Goal: Task Accomplishment & Management: Manage account settings

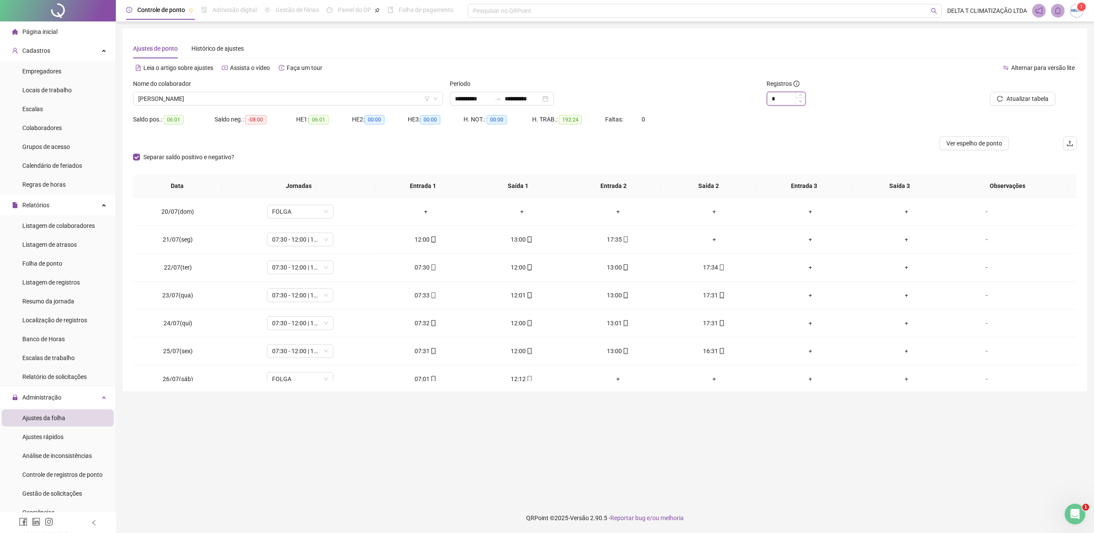
click at [803, 103] on span "Decrease Value" at bounding box center [800, 101] width 9 height 8
type input "*"
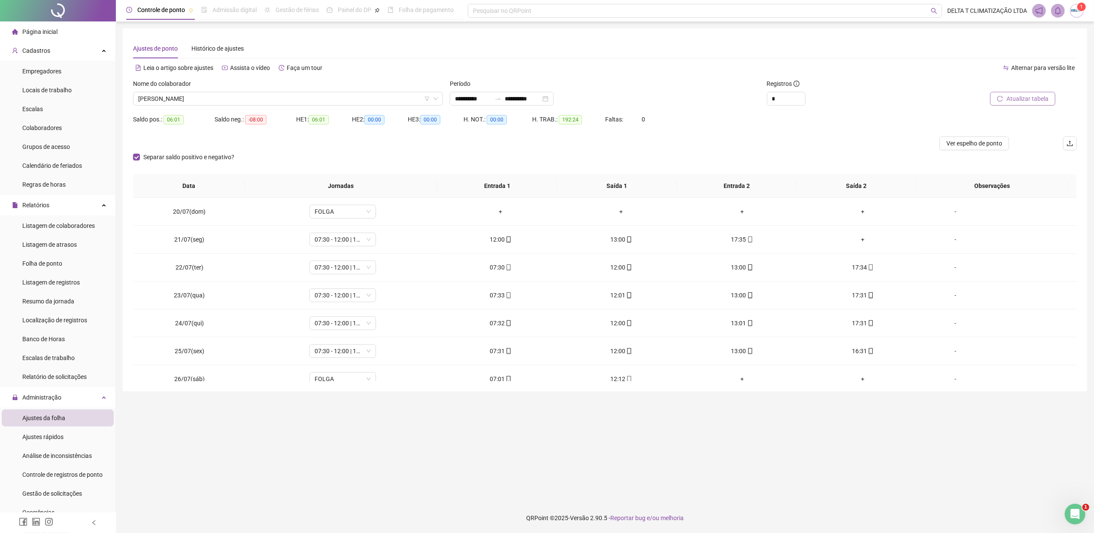
click at [1018, 99] on span "Atualizar tabela" at bounding box center [1028, 98] width 42 height 9
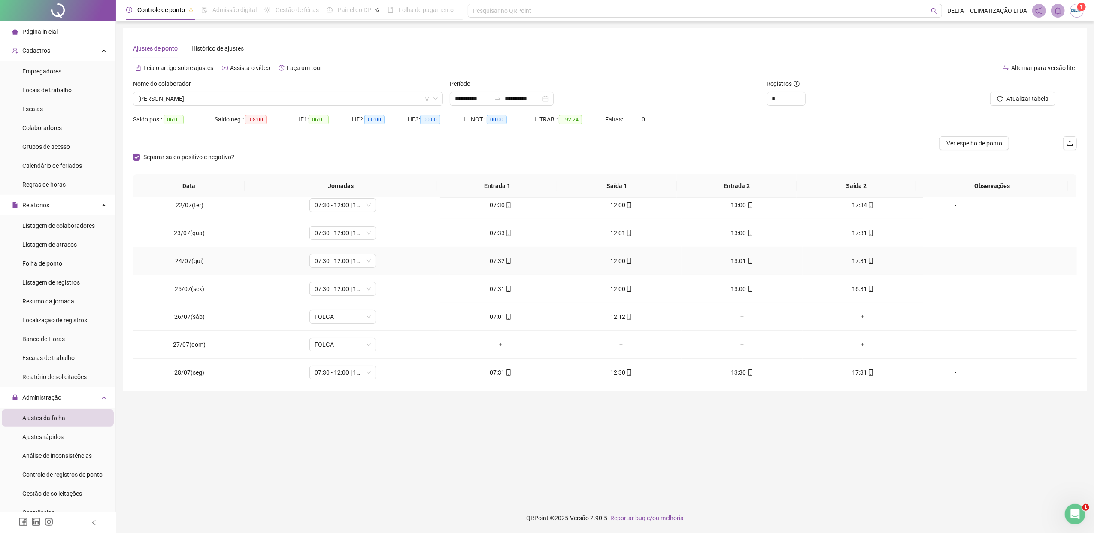
scroll to position [172, 0]
click at [1030, 103] on button "Atualizar tabela" at bounding box center [1022, 99] width 65 height 14
click at [71, 495] on span "Gestão de solicitações" at bounding box center [52, 493] width 60 height 7
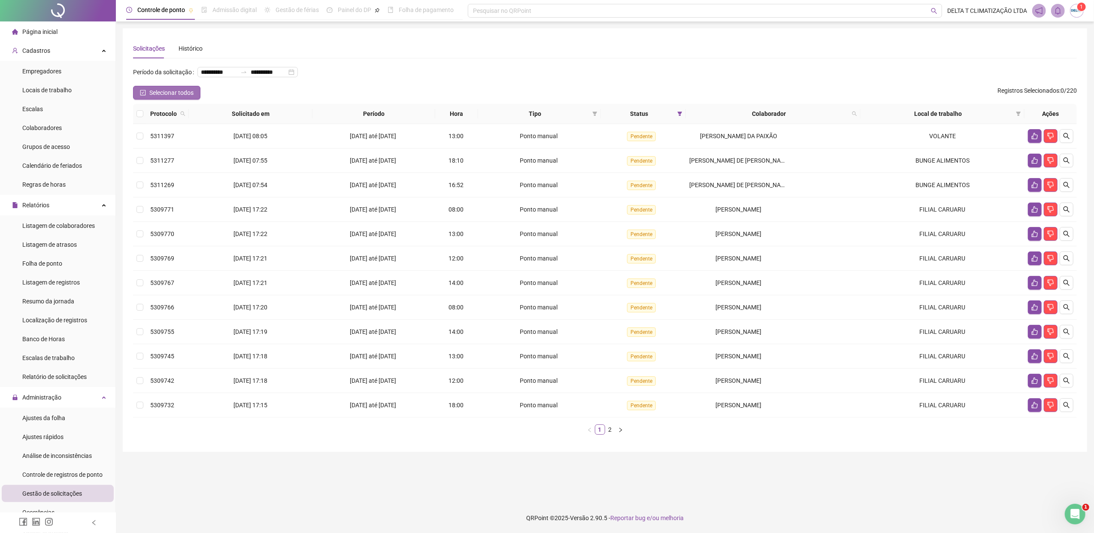
click at [160, 94] on span "Selecionar todos" at bounding box center [171, 92] width 44 height 9
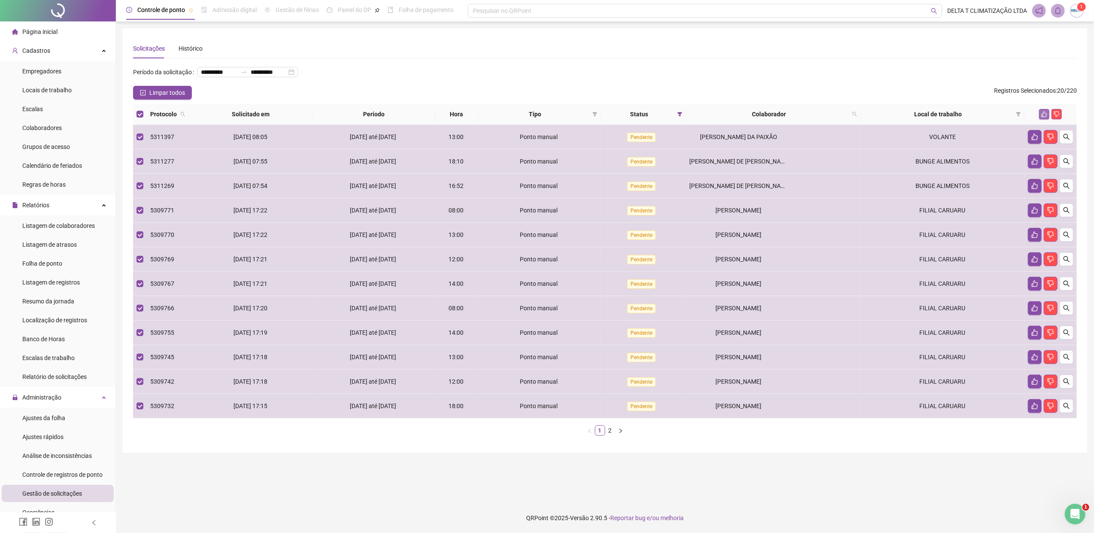
click at [1041, 114] on button "button" at bounding box center [1044, 114] width 10 height 10
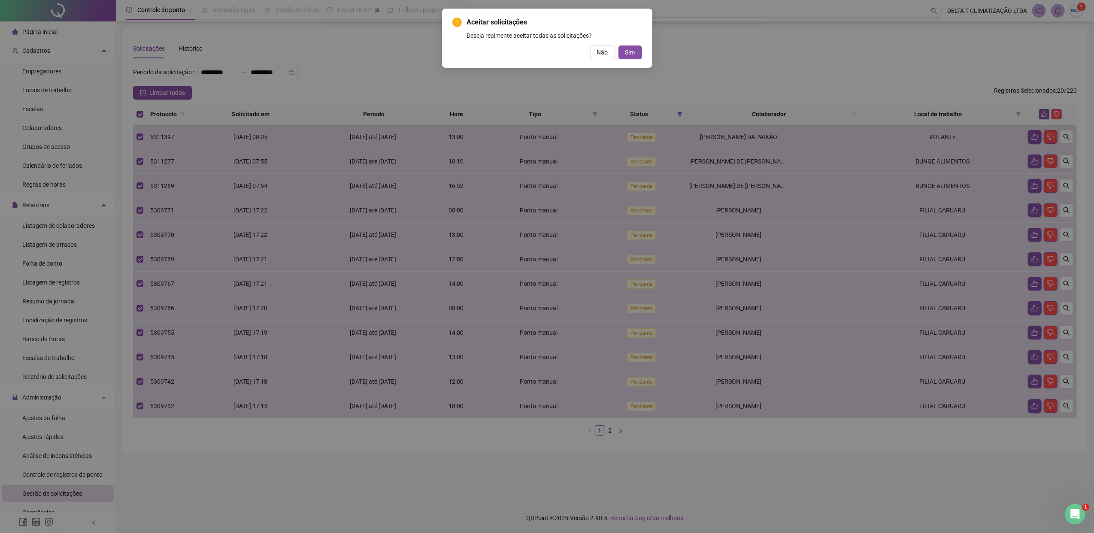
click at [637, 60] on div "Aceitar solicitações Deseja realmente aceitar todas as solicitações? Não Sim" at bounding box center [547, 38] width 210 height 59
click at [637, 59] on button "Sim" at bounding box center [631, 53] width 24 height 14
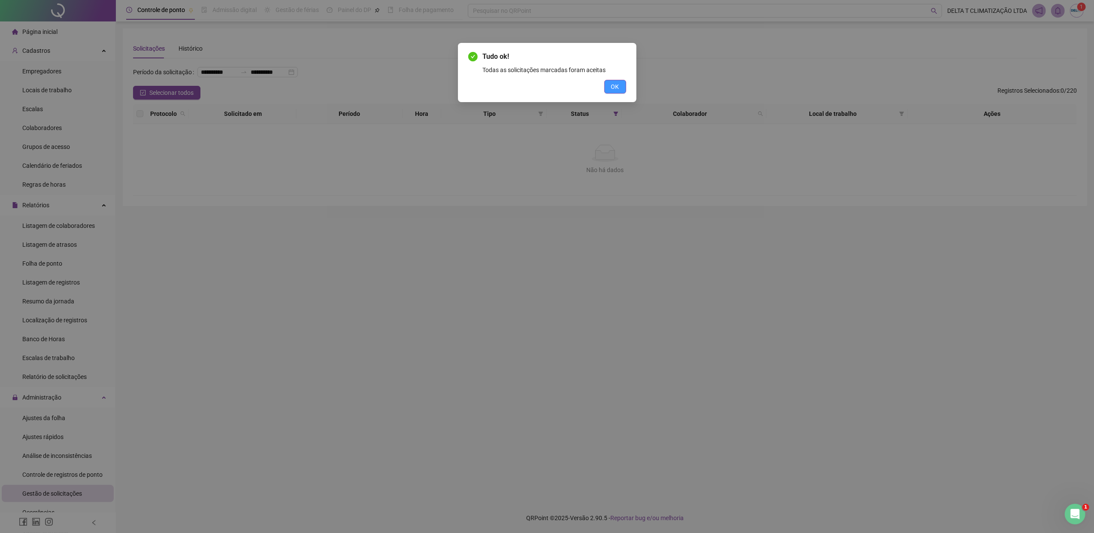
click at [616, 83] on span "OK" at bounding box center [615, 86] width 8 height 9
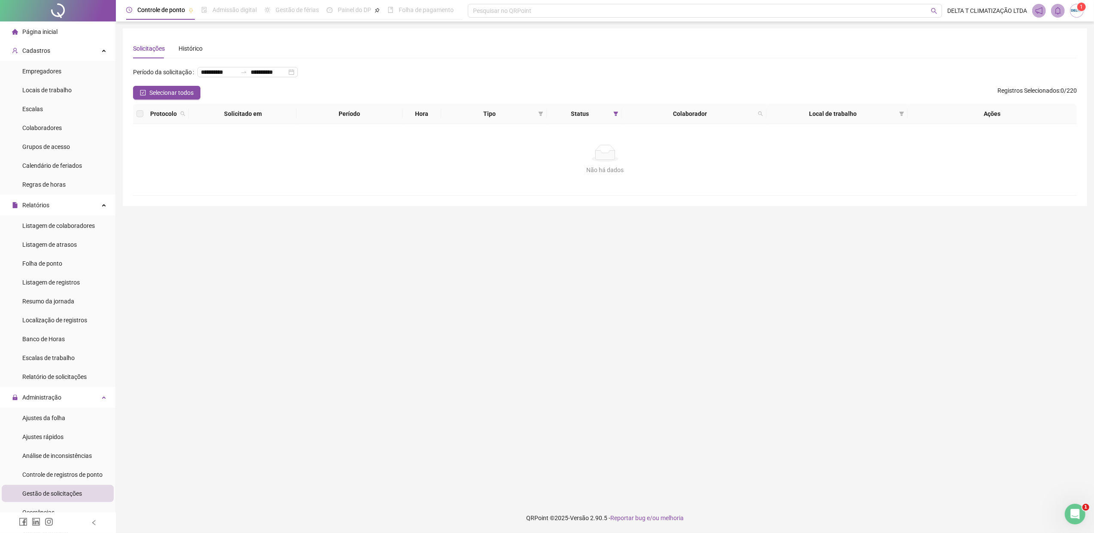
drag, startPoint x: 64, startPoint y: 419, endPoint x: 251, endPoint y: 383, distance: 190.2
click at [64, 419] on span "Ajustes da folha" at bounding box center [43, 418] width 43 height 7
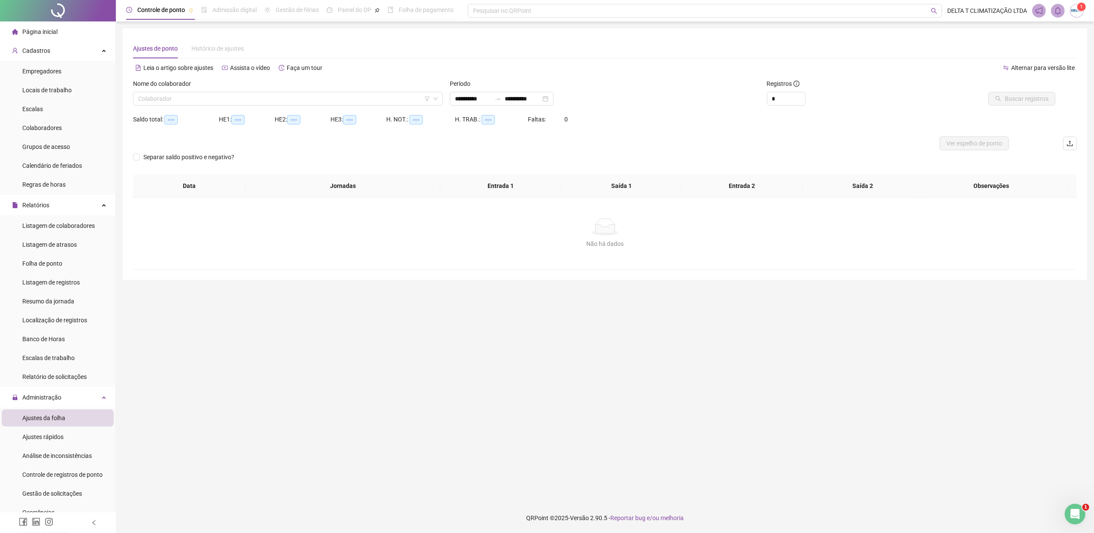
type input "**********"
click at [210, 94] on input "search" at bounding box center [284, 98] width 292 height 13
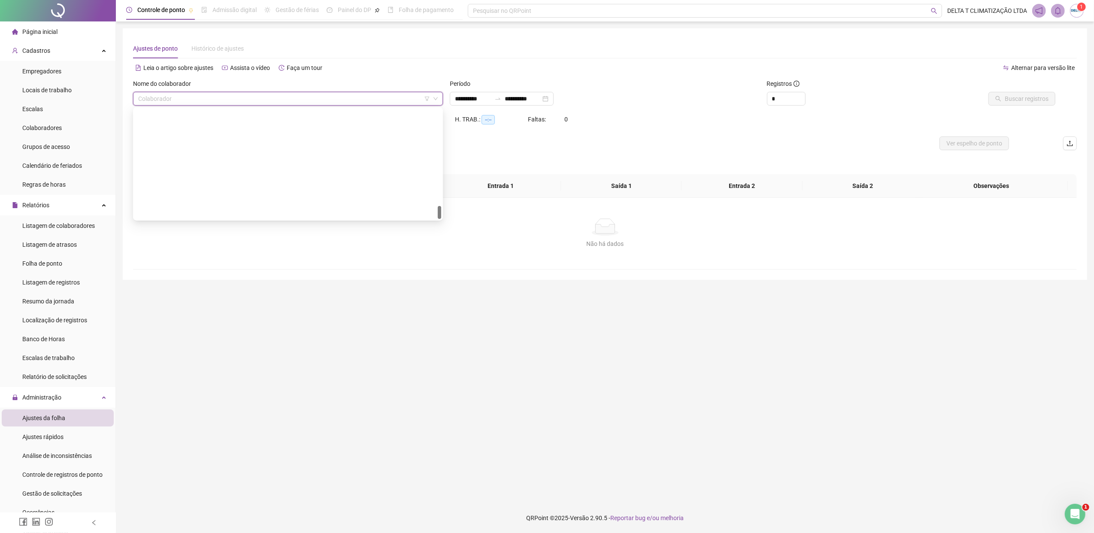
scroll to position [824, 0]
click at [202, 211] on div "[PERSON_NAME] DA PAIXÃO" at bounding box center [288, 211] width 296 height 9
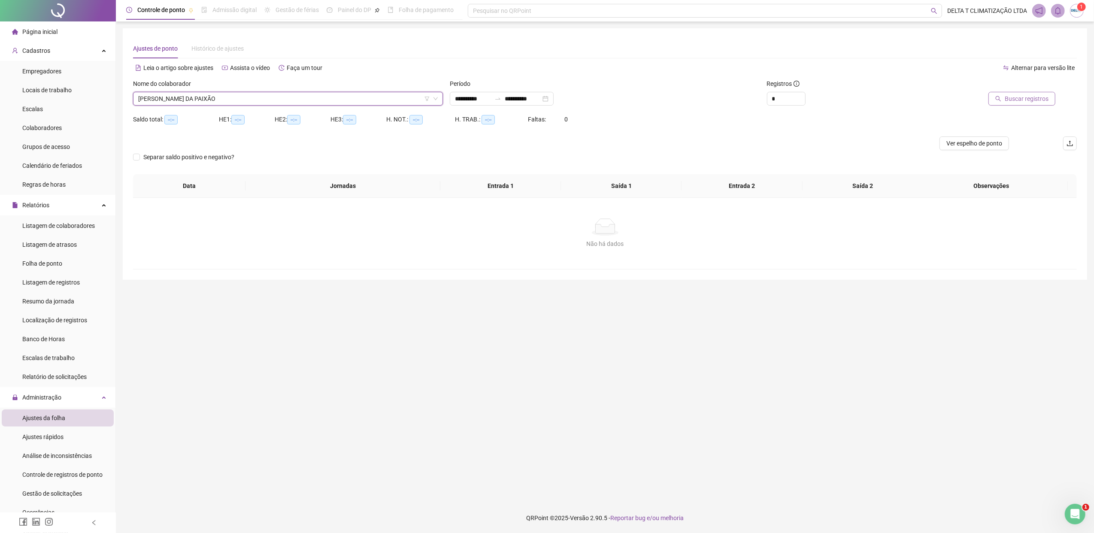
click at [1038, 94] on span "Buscar registros" at bounding box center [1027, 98] width 44 height 9
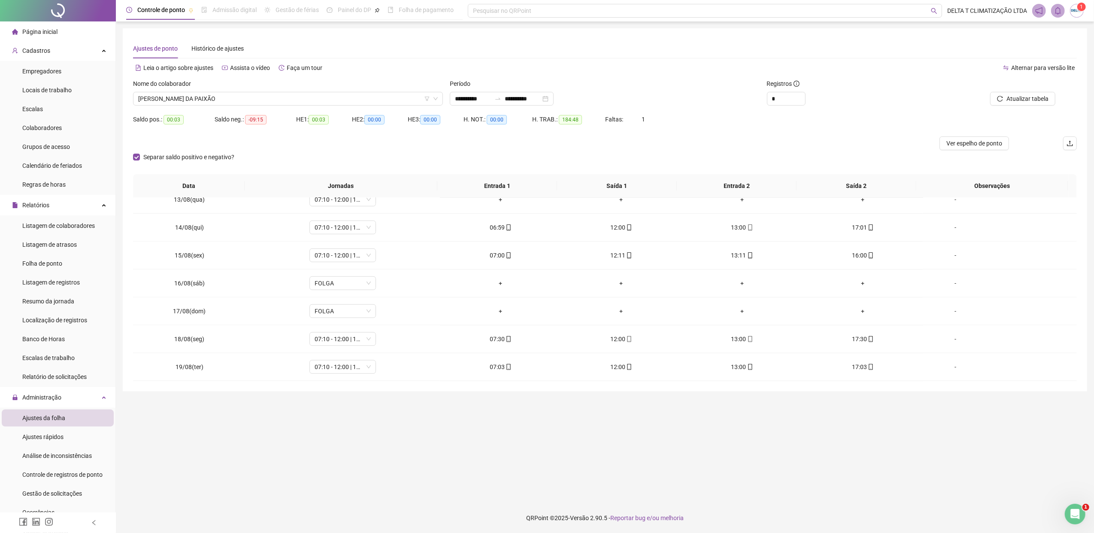
scroll to position [686, 0]
click at [960, 142] on span "Ver espelho de ponto" at bounding box center [975, 143] width 56 height 9
click at [962, 143] on span "Ver espelho de ponto" at bounding box center [975, 143] width 56 height 9
click at [943, 313] on div "-" at bounding box center [955, 309] width 51 height 9
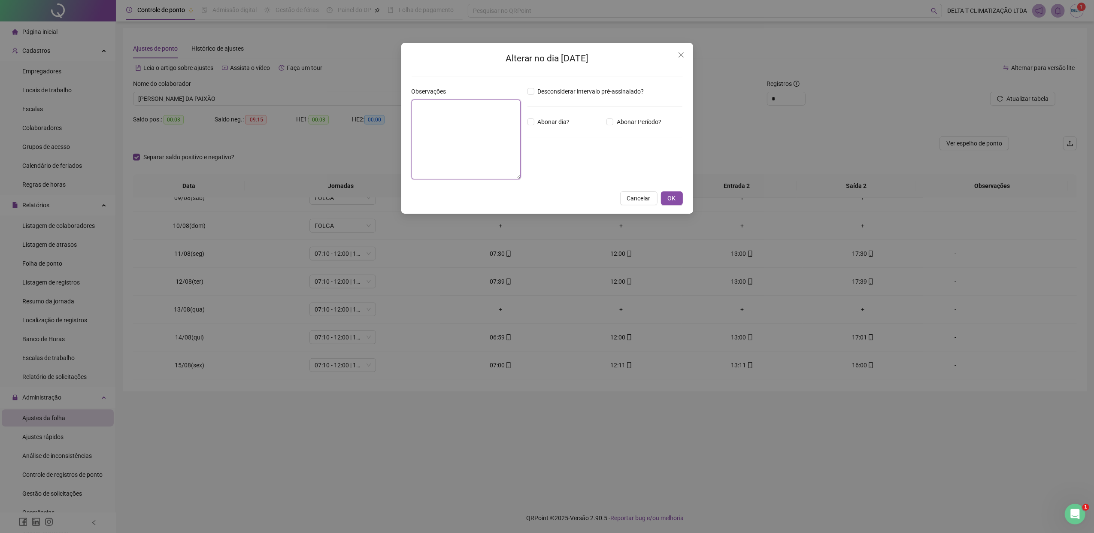
drag, startPoint x: 499, startPoint y: 129, endPoint x: 529, endPoint y: 103, distance: 39.9
click at [497, 130] on textarea at bounding box center [466, 140] width 109 height 80
type textarea "**********"
click at [670, 199] on span "OK" at bounding box center [672, 198] width 8 height 9
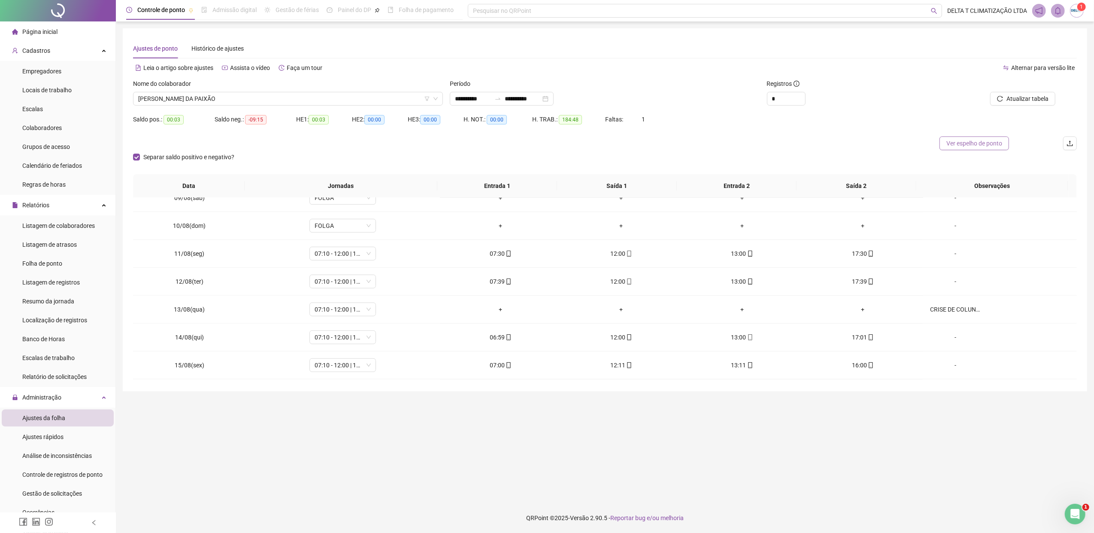
click at [991, 141] on span "Ver espelho de ponto" at bounding box center [975, 143] width 56 height 9
click at [969, 145] on span "Ver espelho de ponto" at bounding box center [975, 143] width 56 height 9
click at [365, 99] on span "[PERSON_NAME] DA PAIXÃO" at bounding box center [288, 98] width 300 height 13
click at [332, 99] on span "[PERSON_NAME] DA PAIXÃO" at bounding box center [288, 98] width 300 height 13
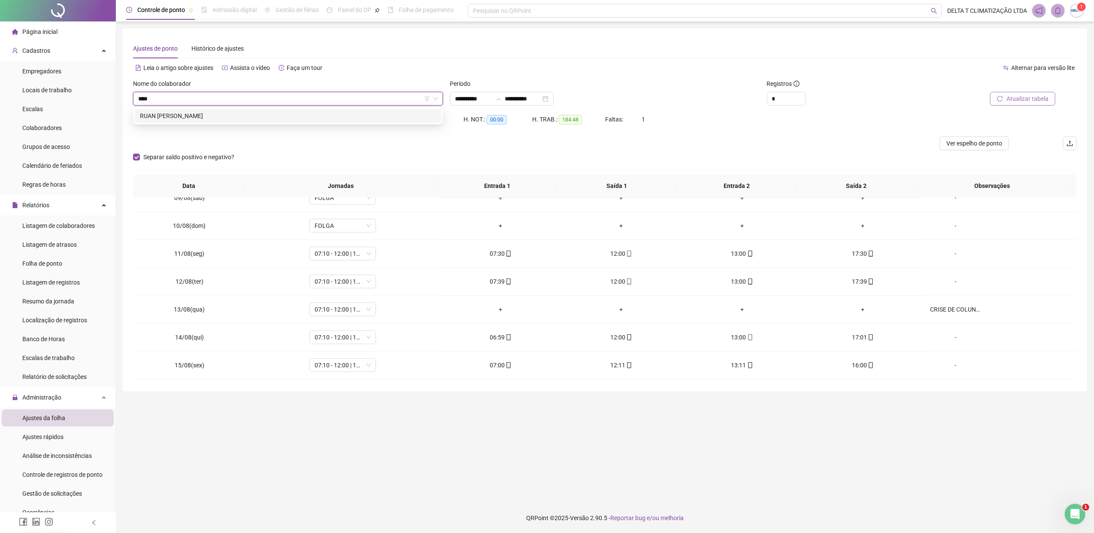
type input "****"
click at [1041, 96] on span "Atualizar tabela" at bounding box center [1028, 98] width 42 height 9
click at [351, 97] on span "[PERSON_NAME] DA PAIXÃO" at bounding box center [288, 98] width 300 height 13
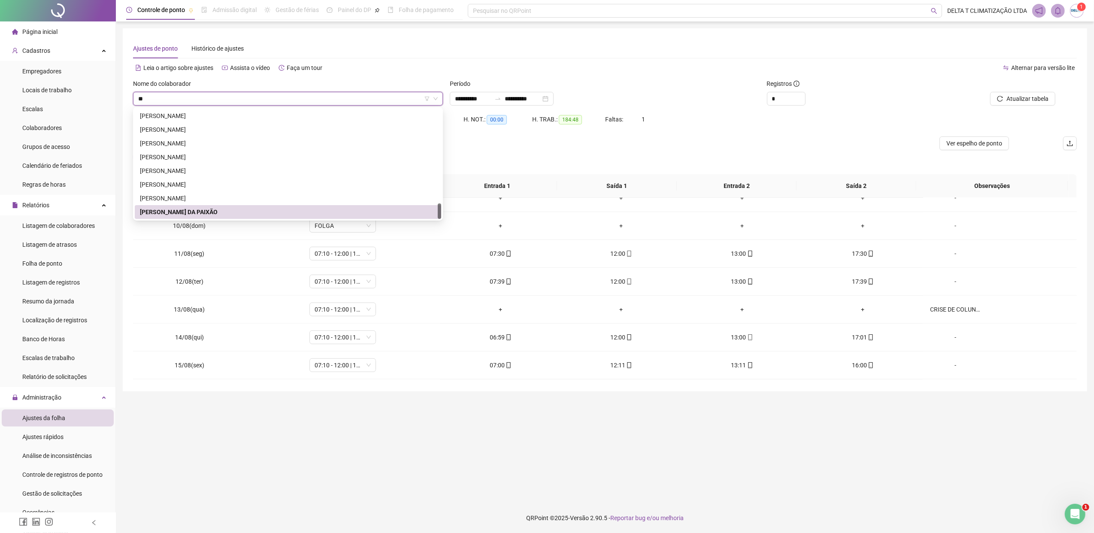
scroll to position [0, 0]
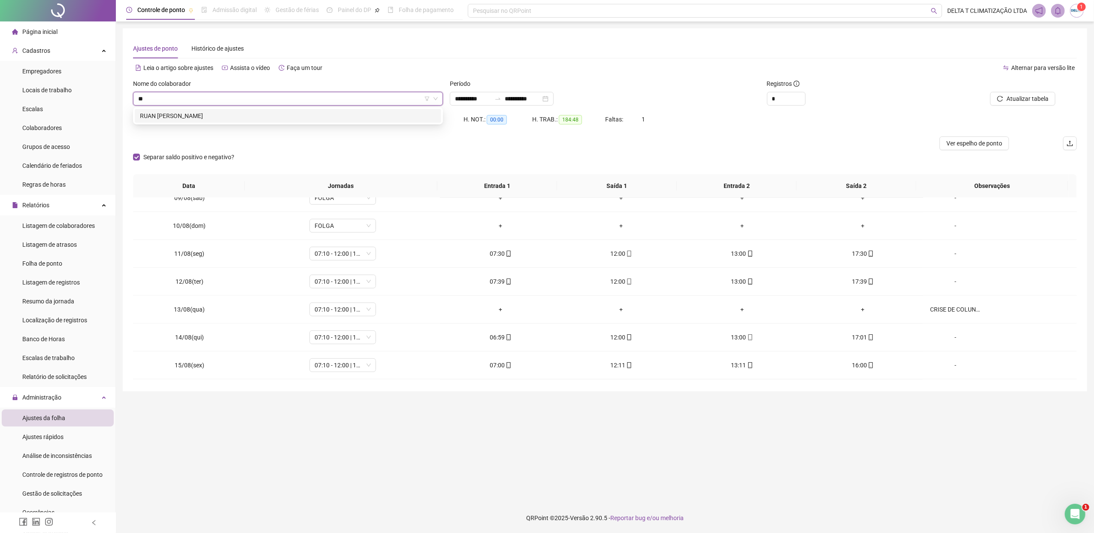
type input "***"
click at [202, 115] on div "RUAN [PERSON_NAME]" at bounding box center [288, 115] width 296 height 9
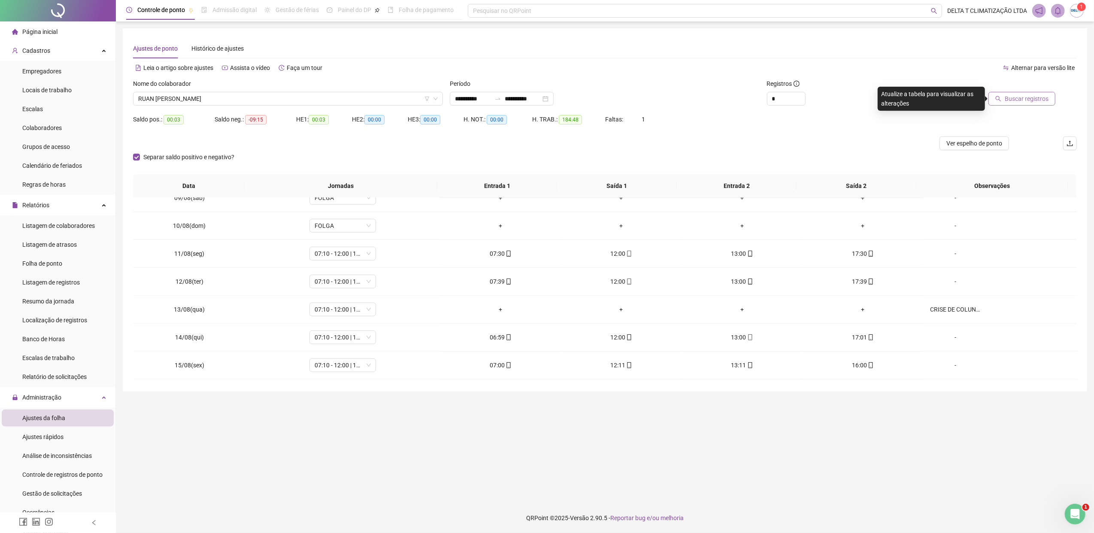
click at [1038, 100] on span "Buscar registros" at bounding box center [1027, 98] width 44 height 9
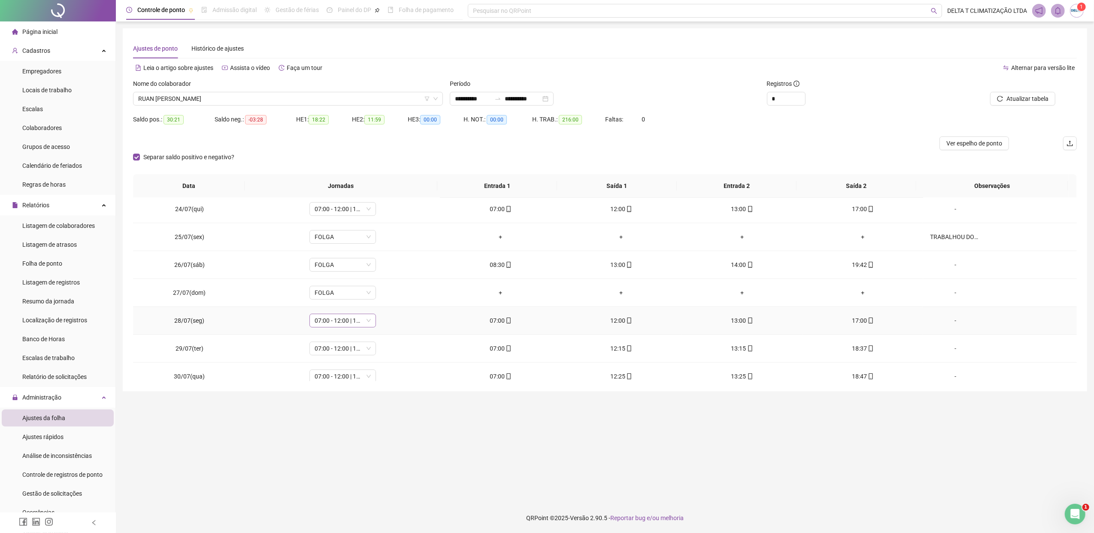
scroll to position [229, 0]
click at [345, 319] on span "07:00 - 12:00 | 13:00 - 17:00" at bounding box center [343, 317] width 56 height 13
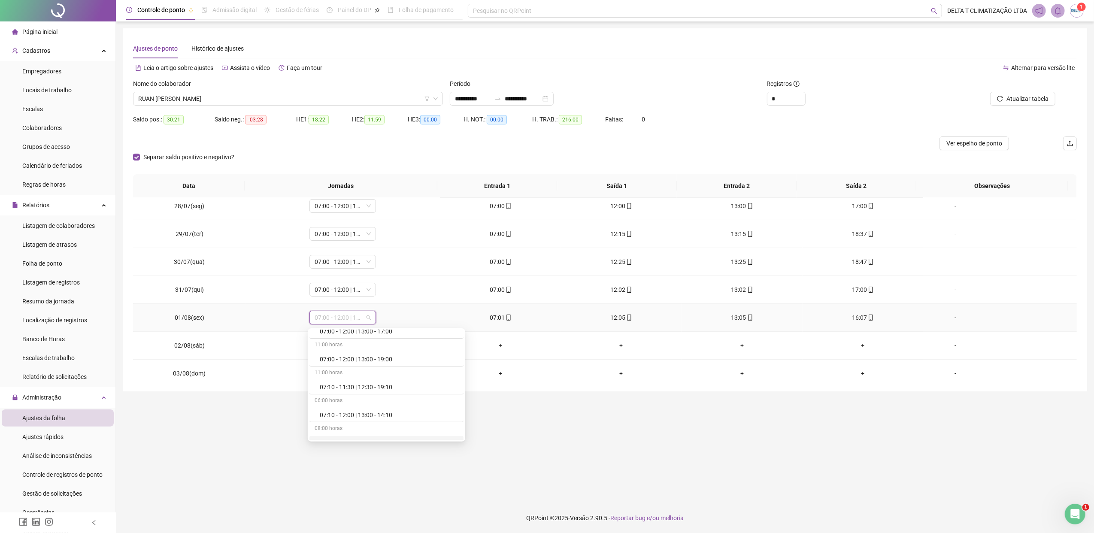
scroll to position [286, 0]
click at [369, 347] on div "07:00 - 12:00 | 13:00 - 16:00" at bounding box center [389, 343] width 139 height 9
click at [382, 296] on span "Sim" at bounding box center [382, 296] width 10 height 9
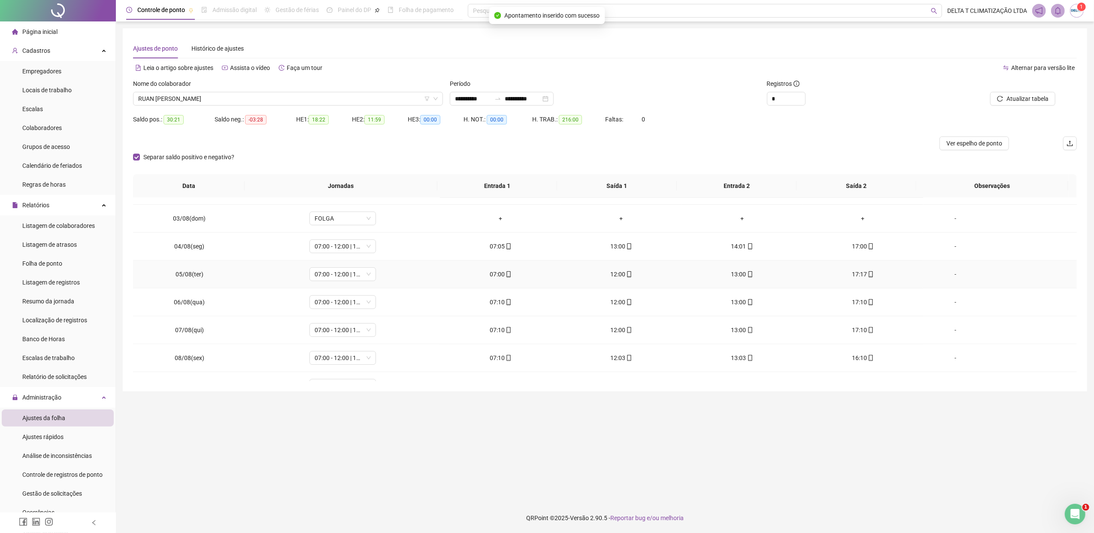
scroll to position [401, 0]
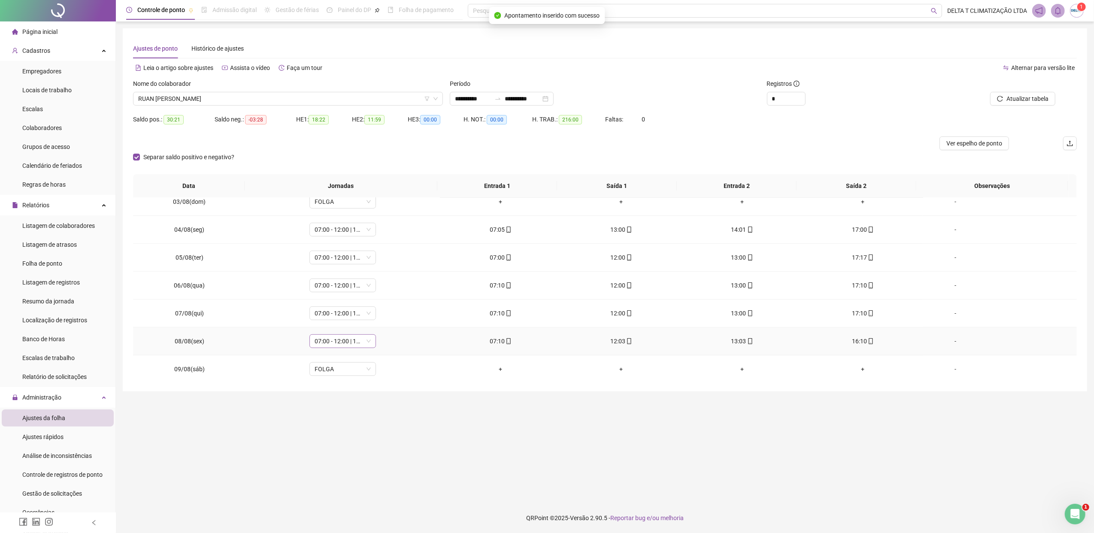
click at [345, 344] on span "07:00 - 12:00 | 13:00 - 17:00" at bounding box center [343, 341] width 56 height 13
click at [376, 371] on div "07:00 - 12:00 | 13:00 - 16:00" at bounding box center [389, 368] width 139 height 9
click at [381, 321] on span "Sim" at bounding box center [382, 321] width 10 height 9
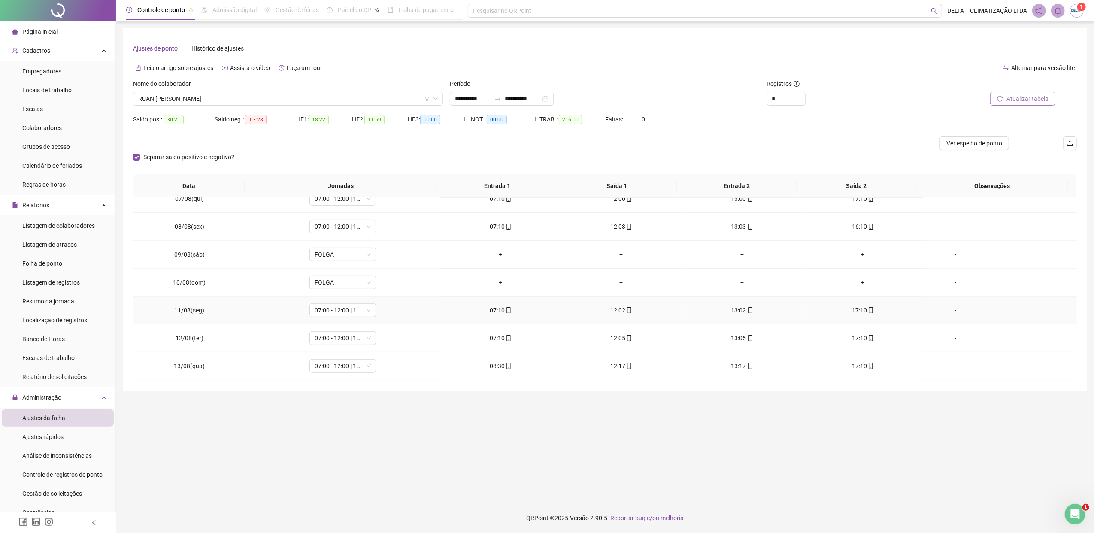
click at [998, 98] on button "Atualizar tabela" at bounding box center [1022, 99] width 65 height 14
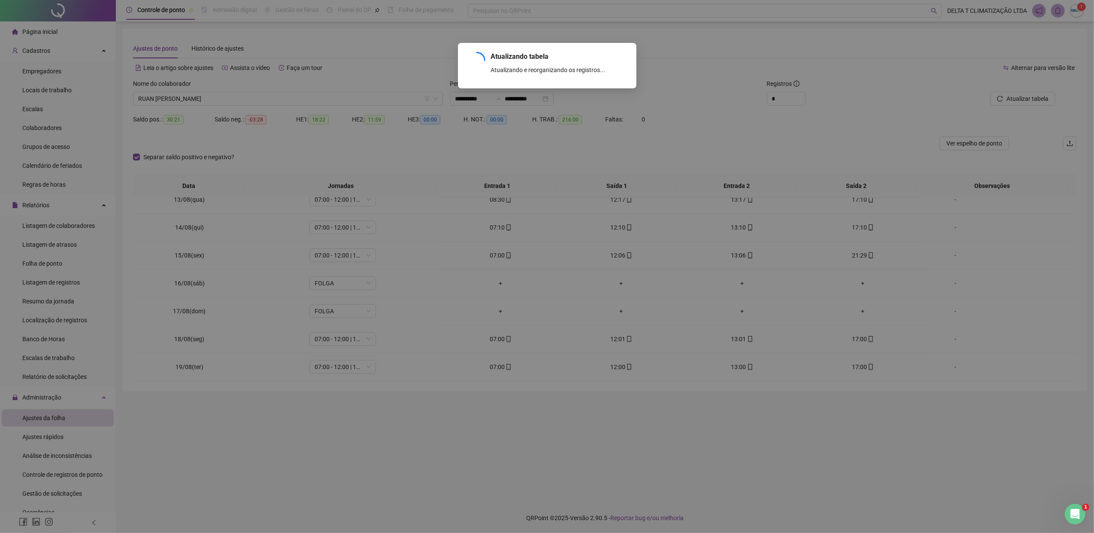
click at [1024, 105] on div "Atualizando tabela Atualizando e reorganizando os registros... OK" at bounding box center [547, 266] width 1094 height 533
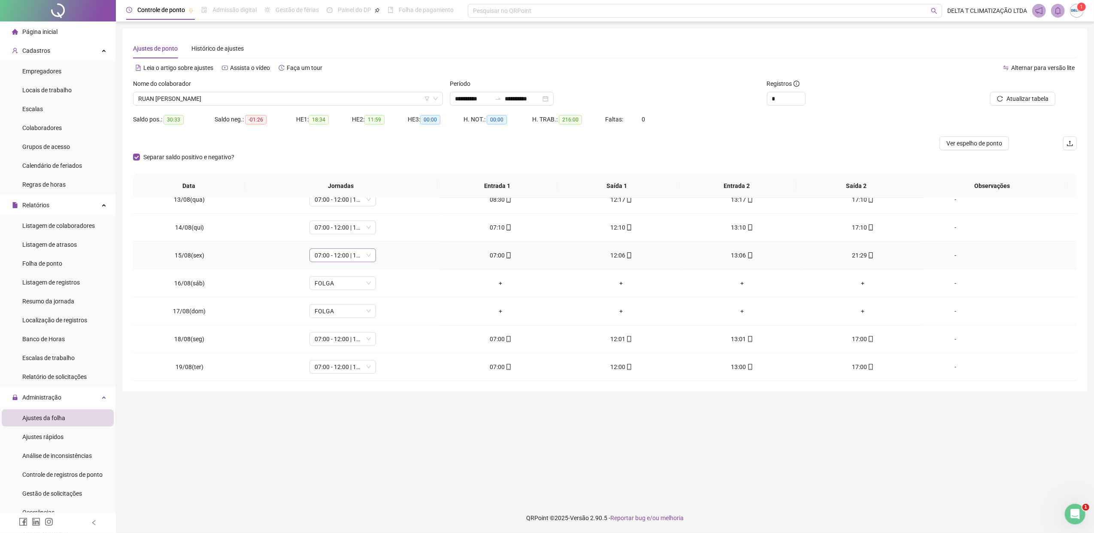
click at [333, 256] on span "07:00 - 12:00 | 13:00 - 17:00" at bounding box center [343, 255] width 56 height 13
click at [377, 278] on div "07:00 - 12:00 | 13:00 - 16:00" at bounding box center [389, 278] width 139 height 9
click at [384, 229] on span "Sim" at bounding box center [382, 232] width 10 height 9
click at [1019, 98] on span "Atualizar tabela" at bounding box center [1028, 98] width 42 height 9
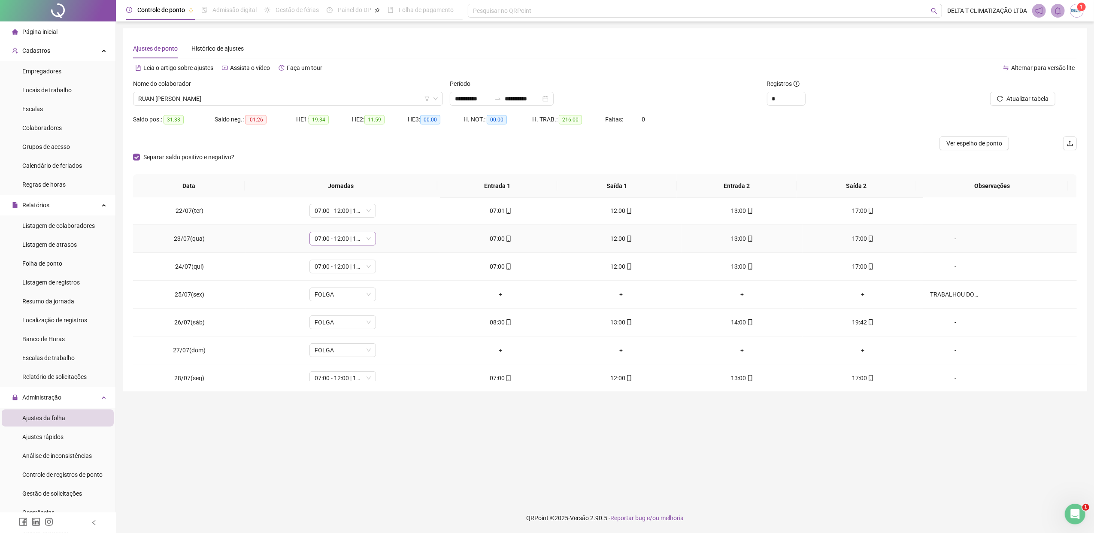
scroll to position [0, 0]
click at [959, 146] on span "Ver espelho de ponto" at bounding box center [975, 143] width 56 height 9
click at [969, 146] on span "Ver espelho de ponto" at bounding box center [975, 143] width 56 height 9
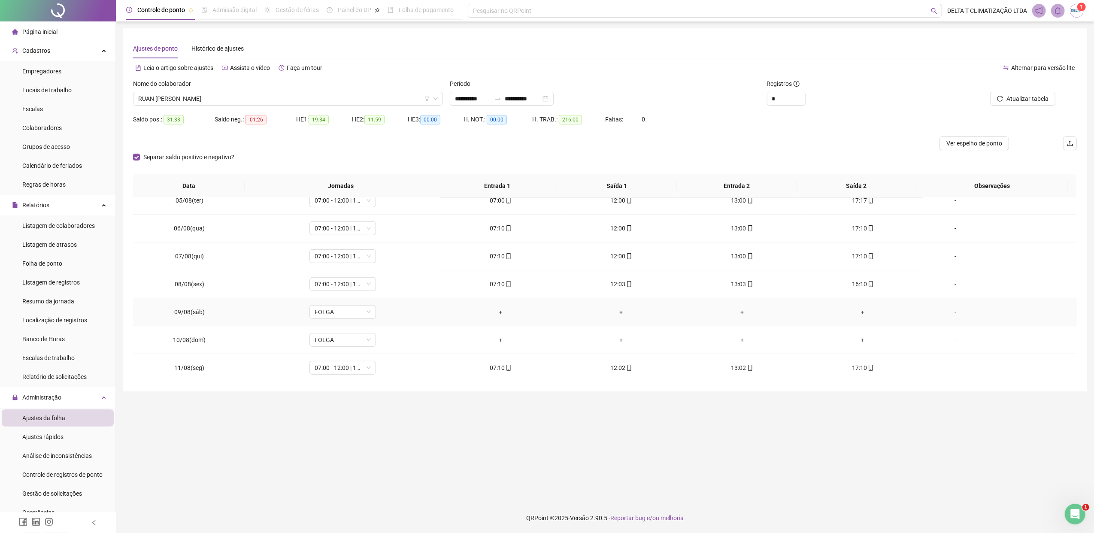
scroll to position [572, 0]
click at [948, 370] on div "-" at bounding box center [955, 364] width 51 height 9
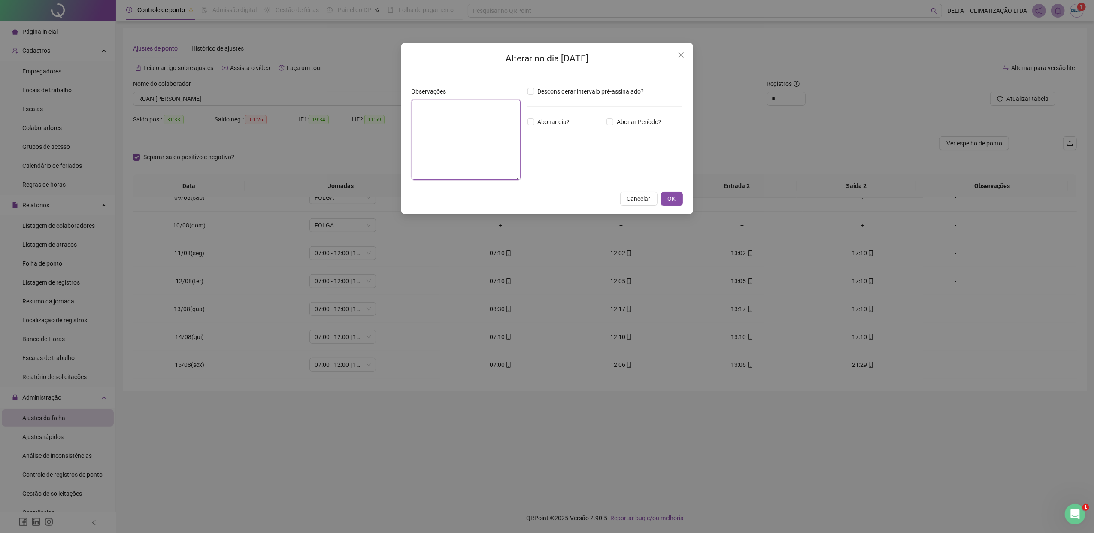
click at [486, 141] on textarea at bounding box center [466, 140] width 109 height 80
type textarea "**********"
click at [673, 199] on span "OK" at bounding box center [672, 198] width 8 height 9
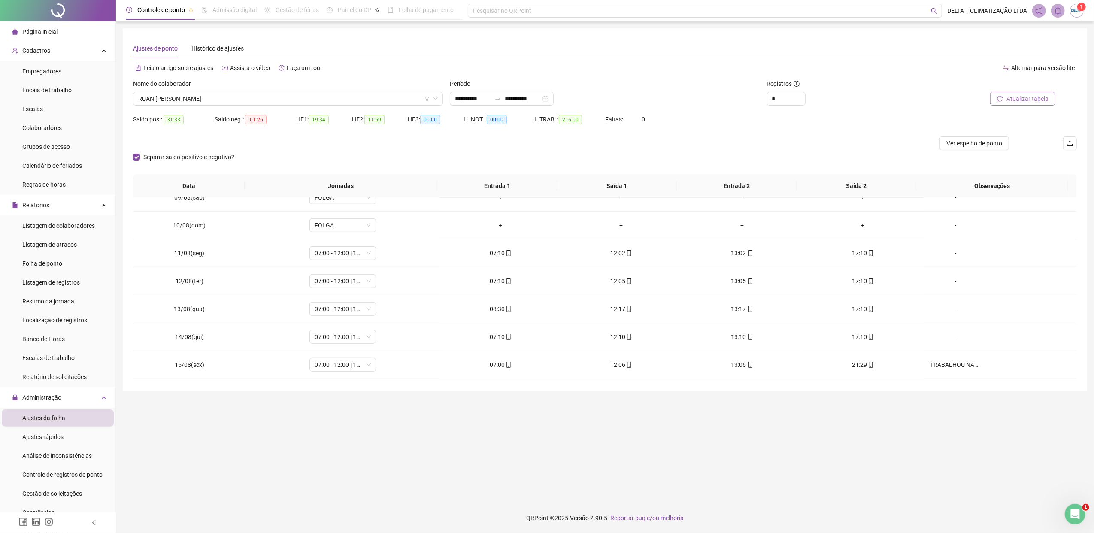
click at [1002, 100] on icon "reload" at bounding box center [1000, 99] width 6 height 6
click at [964, 141] on span "Ver espelho de ponto" at bounding box center [975, 143] width 56 height 9
click at [963, 140] on span "Ver espelho de ponto" at bounding box center [975, 143] width 56 height 9
click at [340, 95] on span "RUAN [PERSON_NAME]" at bounding box center [288, 98] width 300 height 13
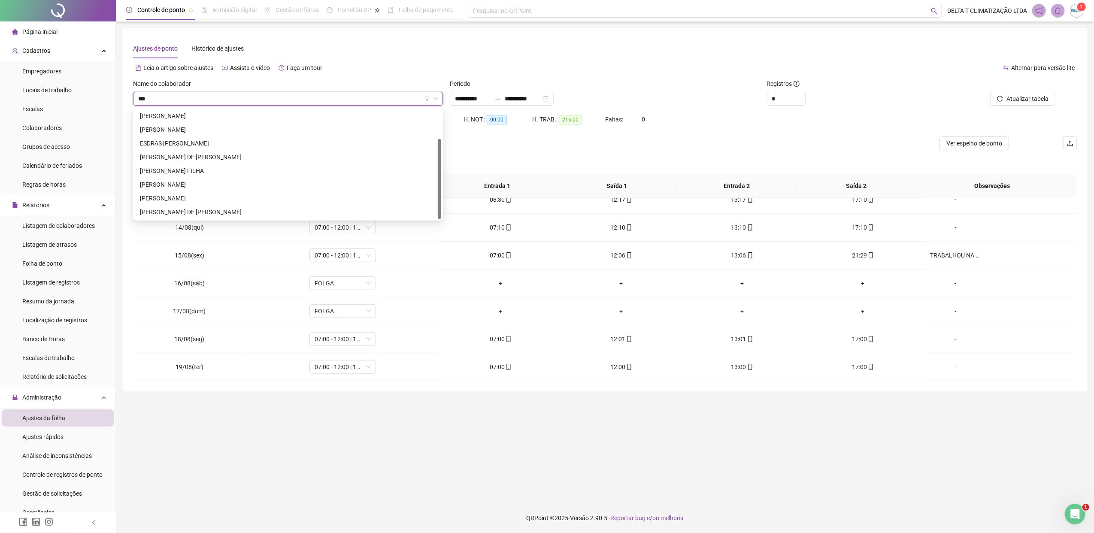
scroll to position [0, 0]
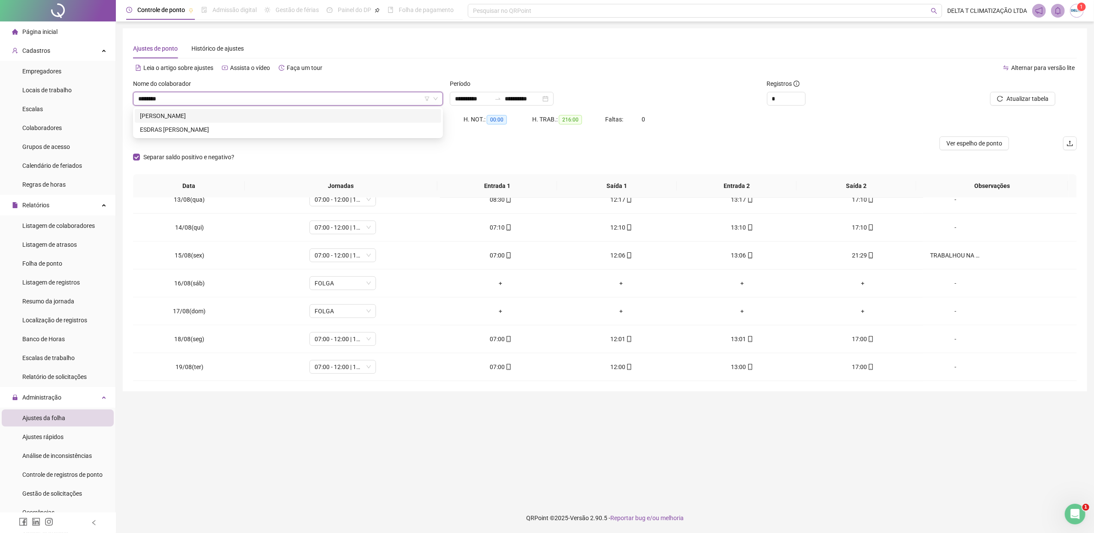
type input "*********"
drag, startPoint x: 340, startPoint y: 95, endPoint x: 346, endPoint y: 78, distance: 18.1
click at [346, 78] on div "**********" at bounding box center [605, 223] width 944 height 316
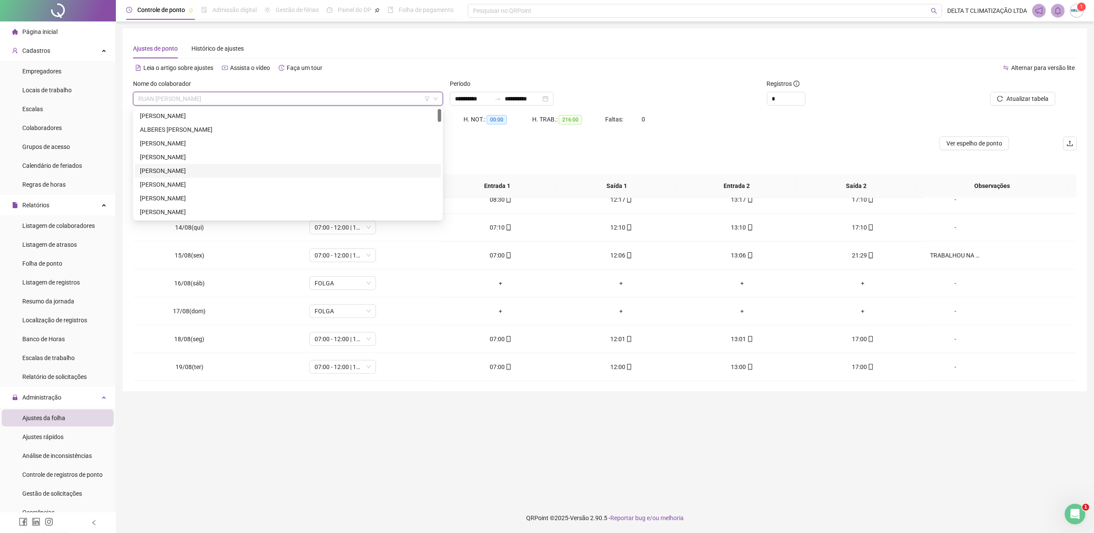
click at [303, 166] on div "[PERSON_NAME]" at bounding box center [288, 170] width 296 height 9
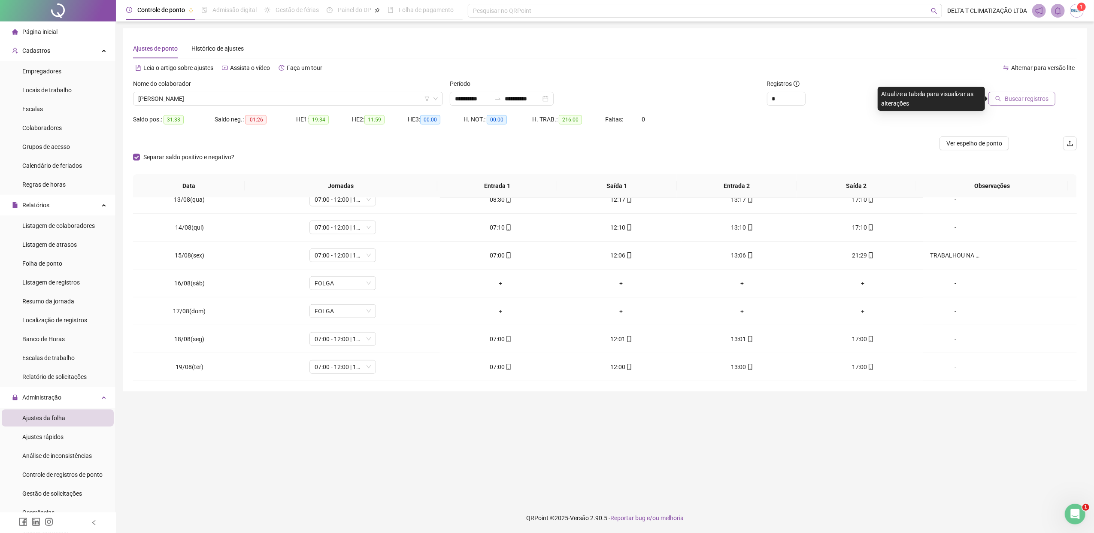
click at [1040, 99] on span "Buscar registros" at bounding box center [1027, 98] width 44 height 9
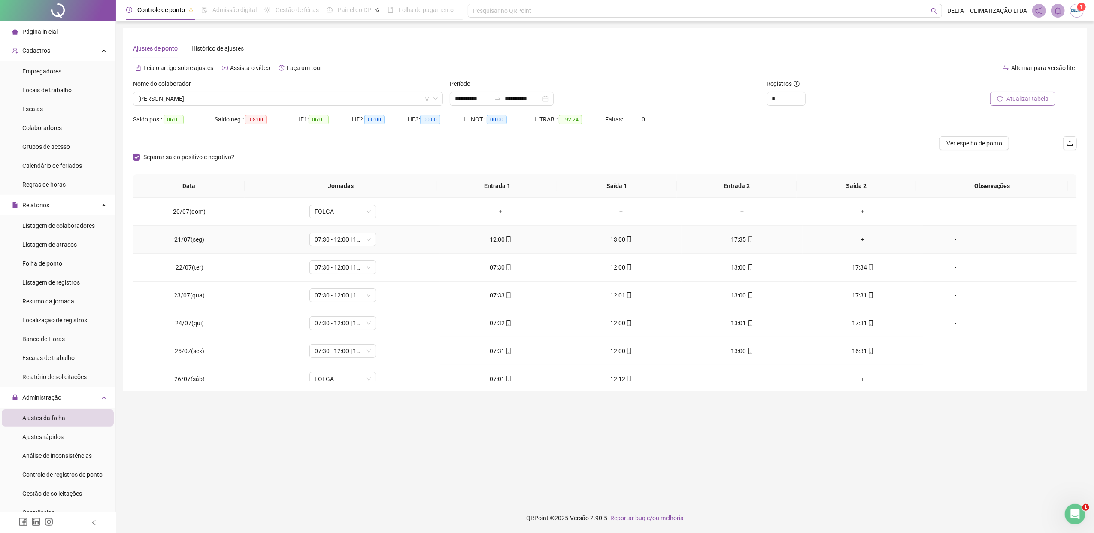
click at [853, 240] on div "+" at bounding box center [863, 239] width 107 height 9
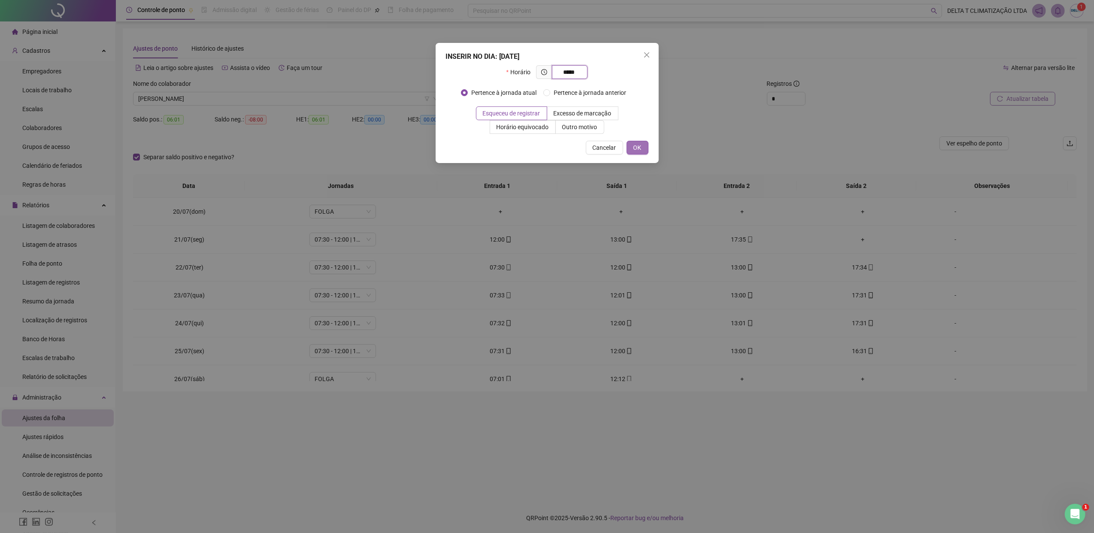
type input "*****"
click at [643, 148] on button "OK" at bounding box center [638, 148] width 22 height 14
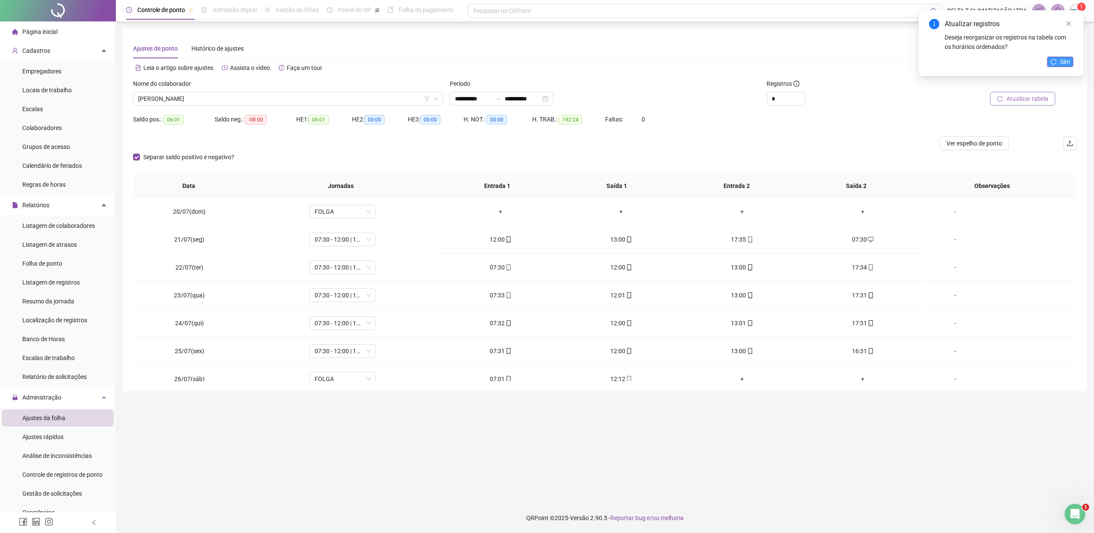
click at [1063, 61] on span "Sim" at bounding box center [1065, 61] width 10 height 9
click at [1032, 100] on span "Atualizar tabela" at bounding box center [1028, 98] width 42 height 9
click at [960, 144] on span "Ver espelho de ponto" at bounding box center [975, 143] width 56 height 9
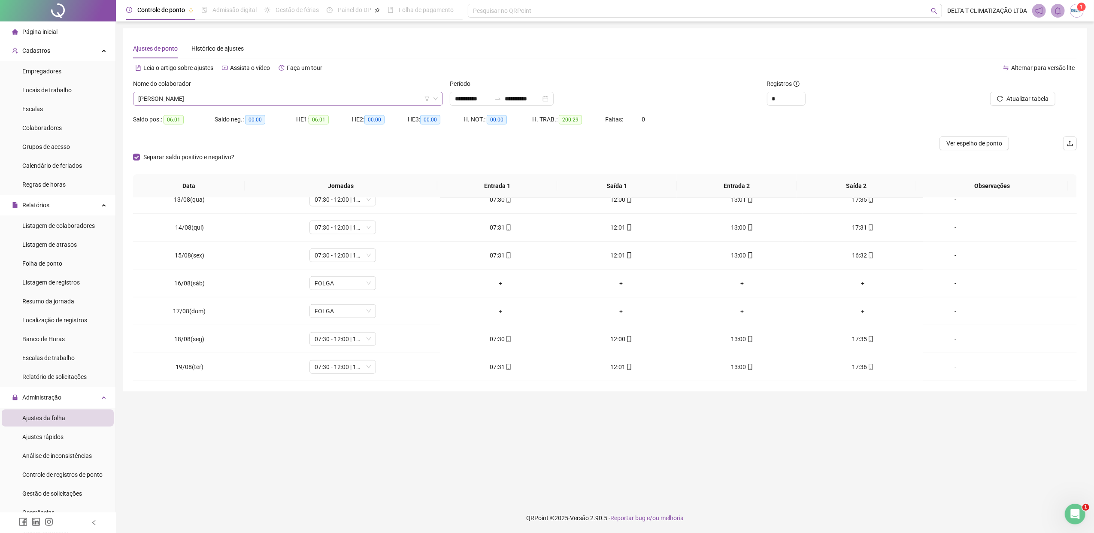
click at [277, 103] on span "[PERSON_NAME]" at bounding box center [288, 98] width 300 height 13
type input "*****"
click at [328, 114] on div "[PERSON_NAME]" at bounding box center [288, 115] width 296 height 9
click at [1025, 103] on button "Buscar registros" at bounding box center [1022, 99] width 67 height 14
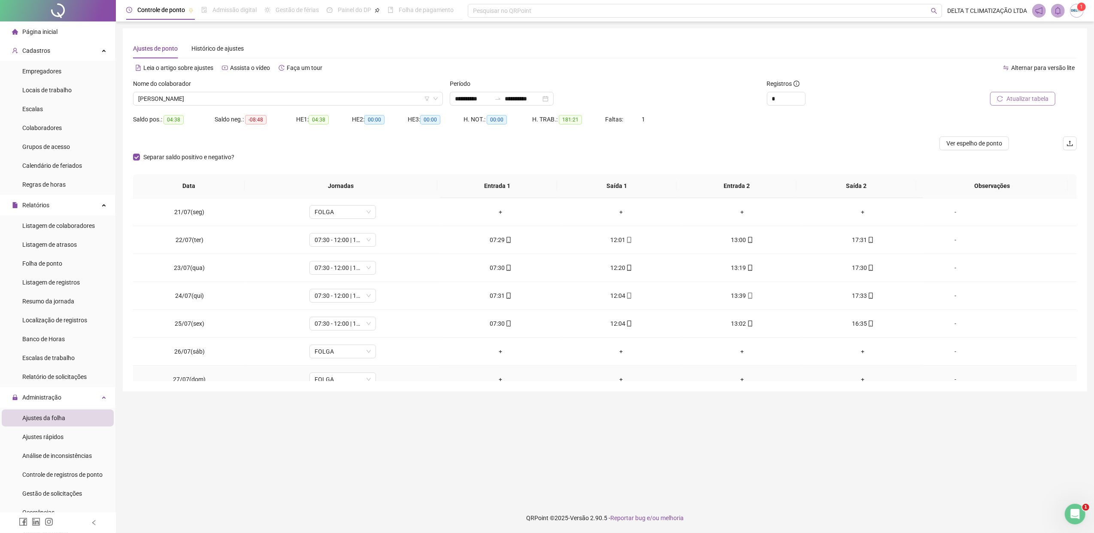
scroll to position [0, 0]
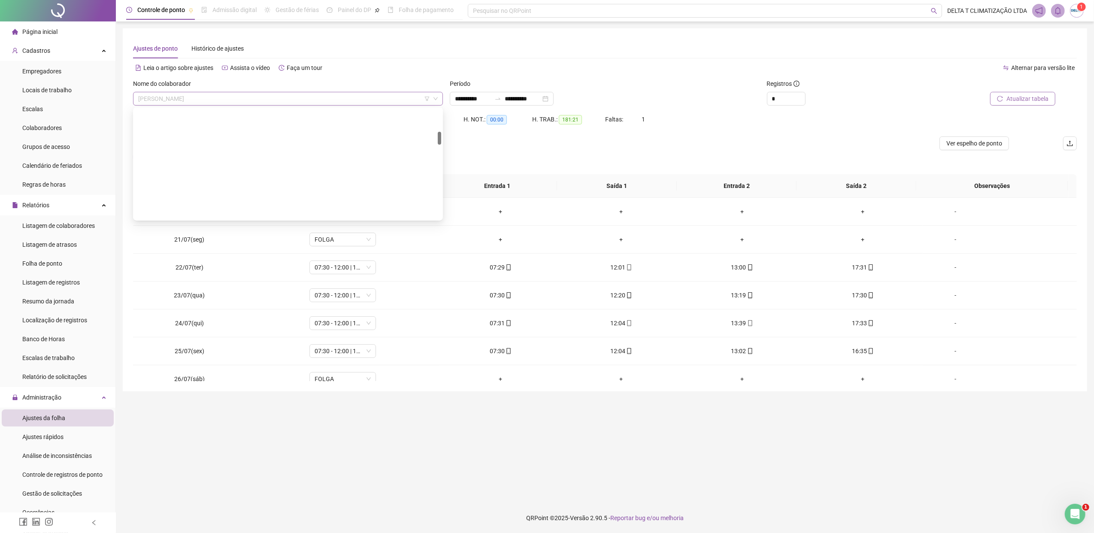
click at [196, 100] on span "[PERSON_NAME]" at bounding box center [288, 98] width 300 height 13
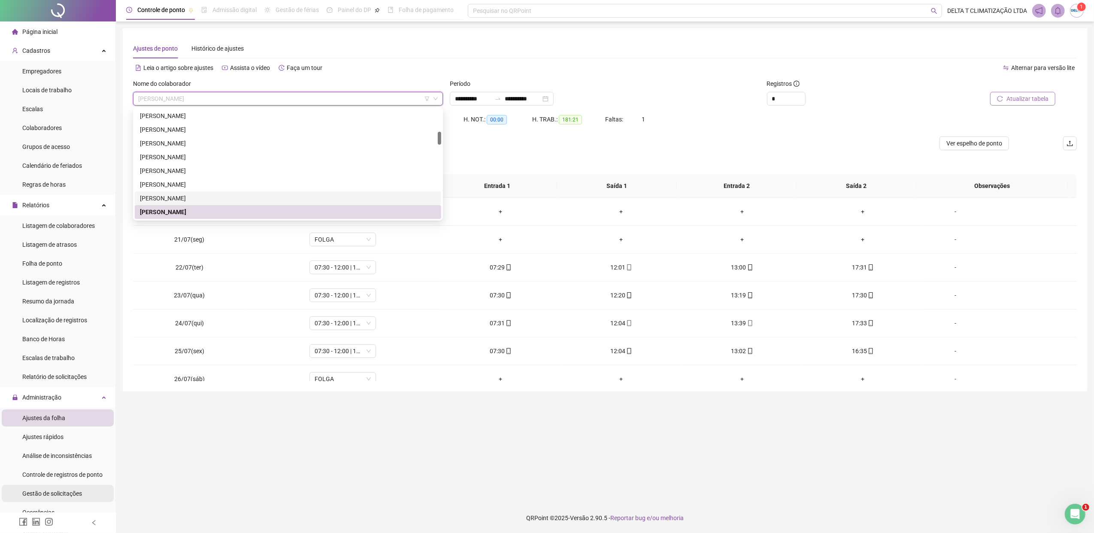
click at [51, 496] on span "Gestão de solicitações" at bounding box center [52, 493] width 60 height 7
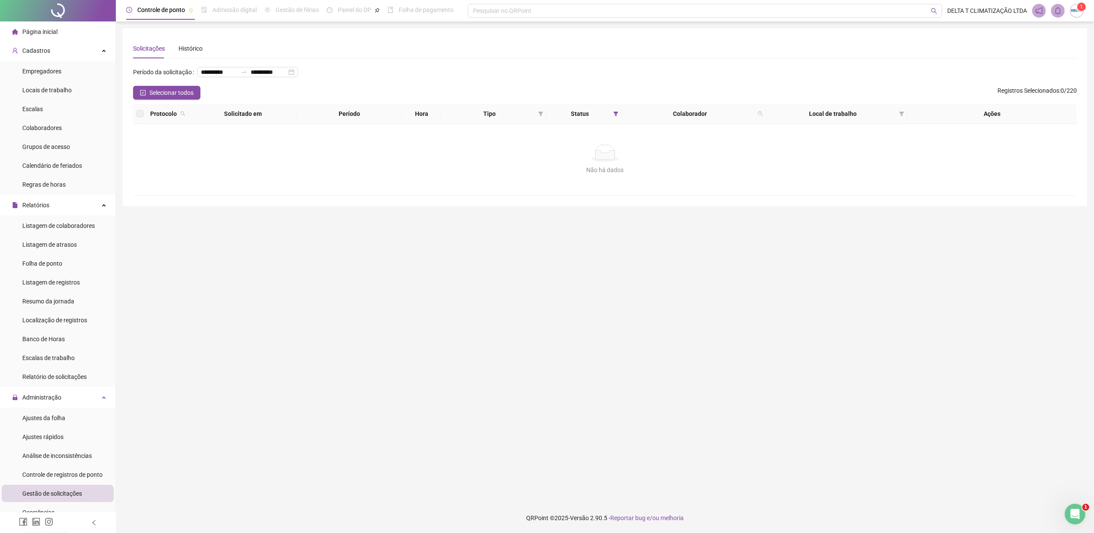
click at [926, 252] on main "**********" at bounding box center [605, 262] width 965 height 468
click at [75, 419] on li "Ajustes da folha" at bounding box center [58, 418] width 112 height 17
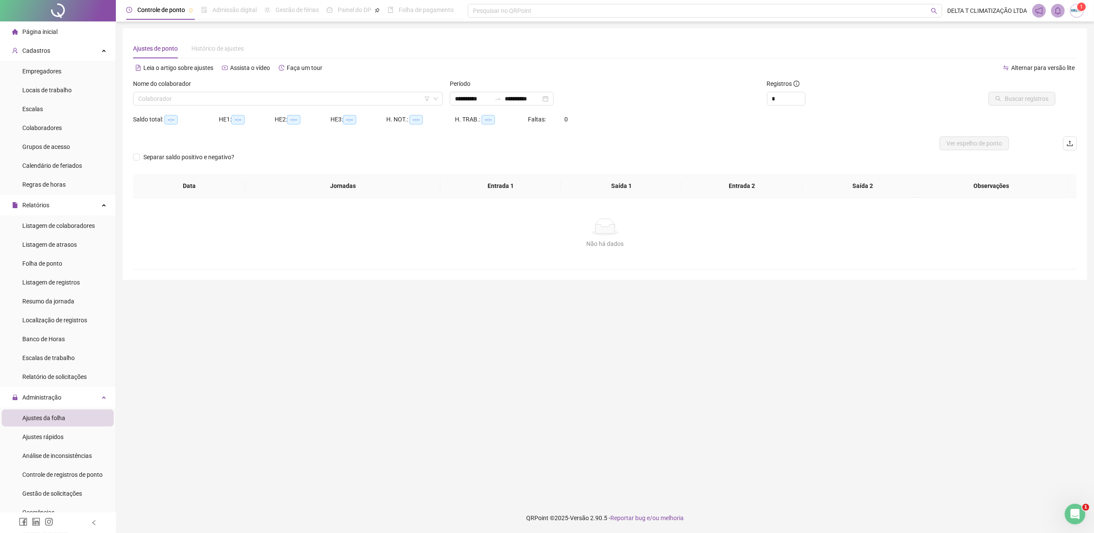
type input "**********"
click at [236, 96] on input "search" at bounding box center [284, 98] width 292 height 13
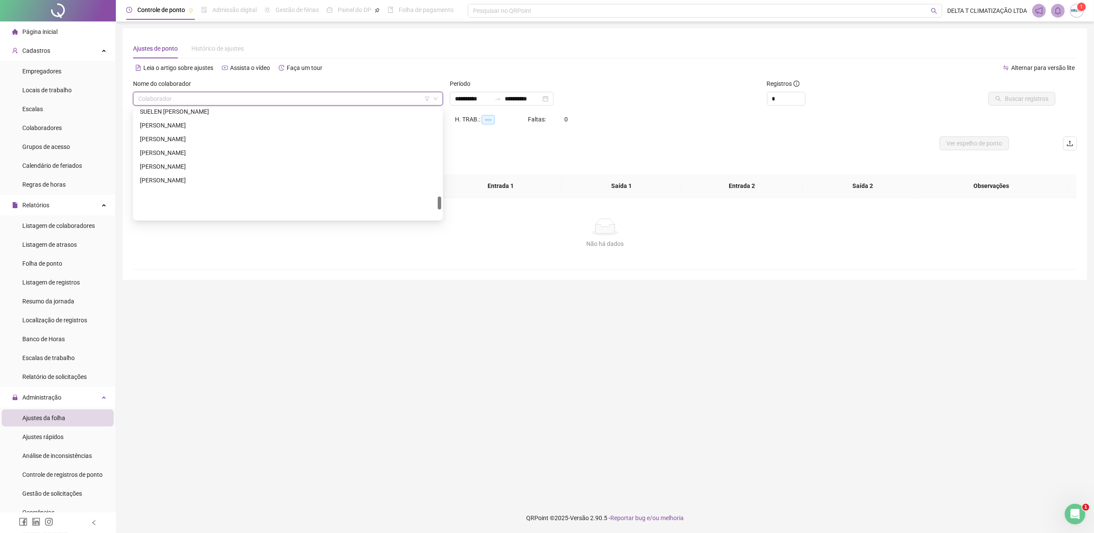
scroll to position [744, 0]
click at [204, 114] on div "[PERSON_NAME]" at bounding box center [288, 113] width 296 height 9
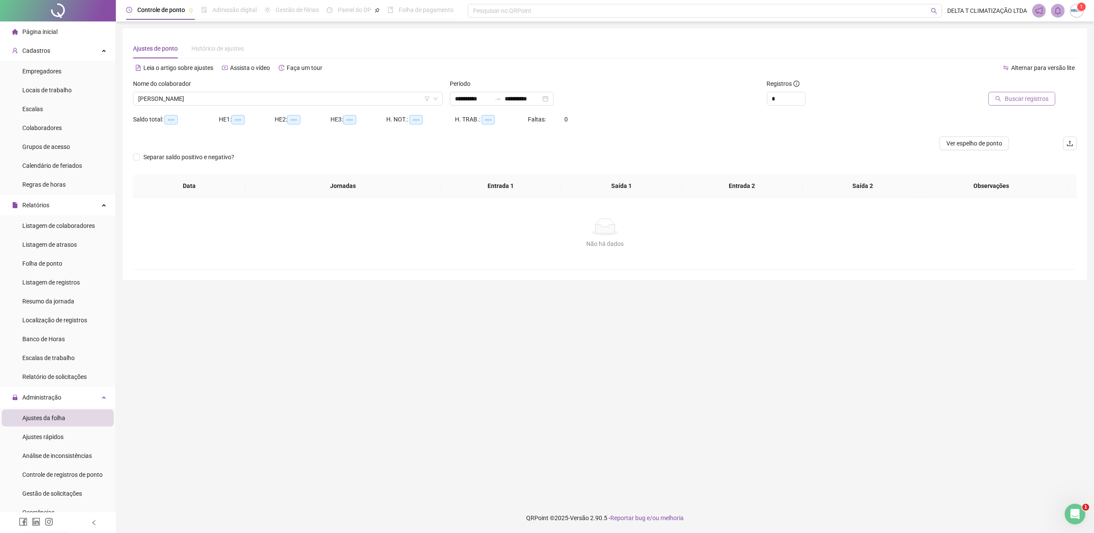
click at [1008, 104] on button "Buscar registros" at bounding box center [1022, 99] width 67 height 14
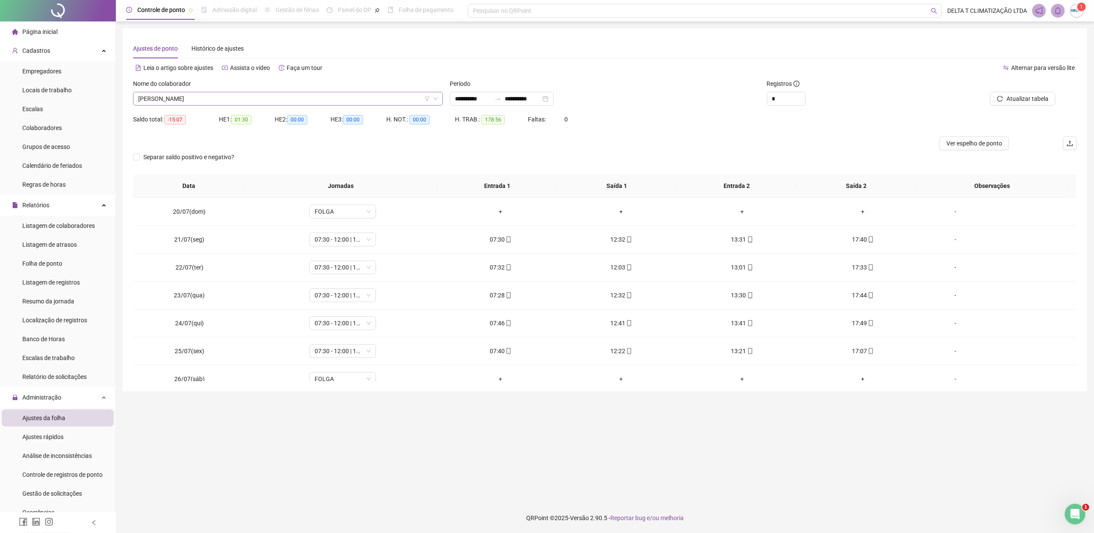
click at [267, 98] on span "[PERSON_NAME]" at bounding box center [288, 98] width 300 height 13
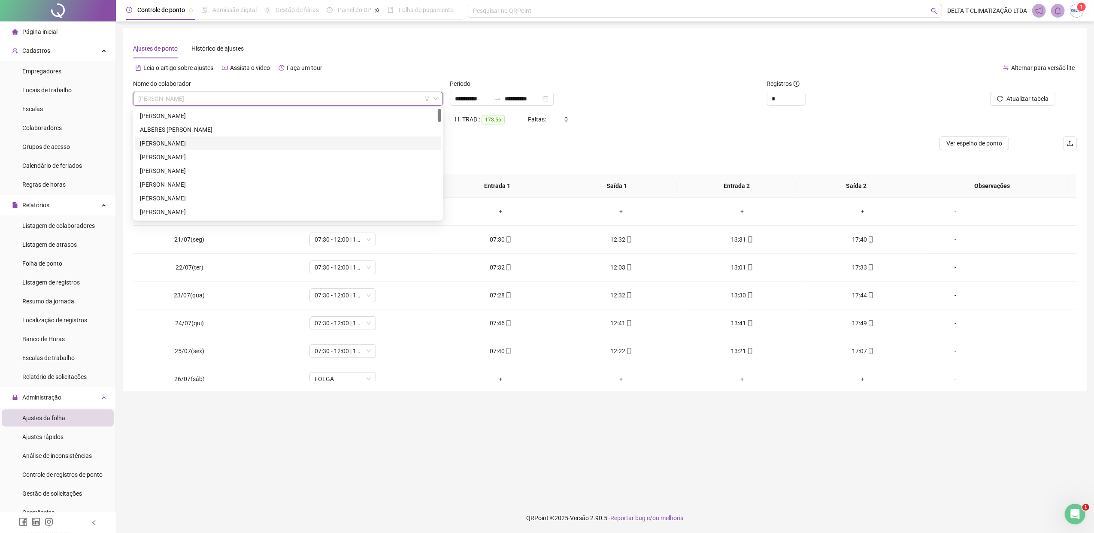
click at [244, 142] on div "[PERSON_NAME]" at bounding box center [288, 143] width 296 height 9
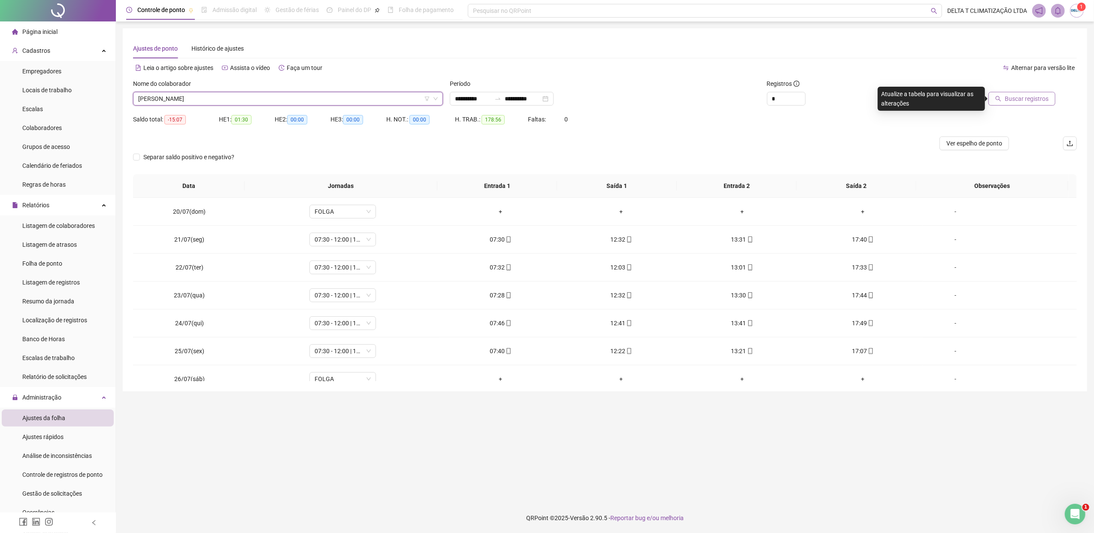
click at [1006, 99] on button "Buscar registros" at bounding box center [1022, 99] width 67 height 14
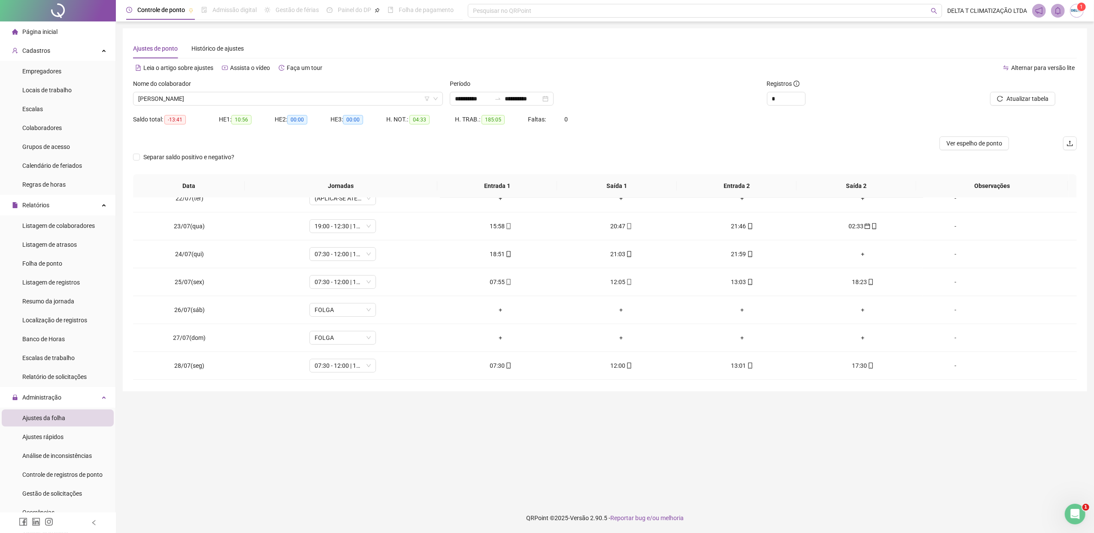
scroll to position [57, 0]
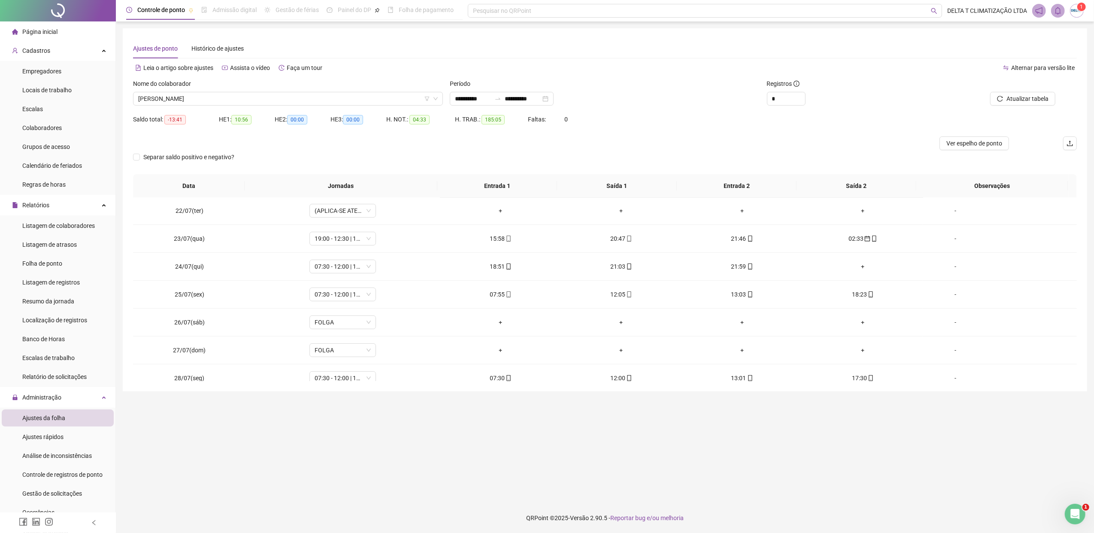
click at [856, 266] on div "+" at bounding box center [863, 266] width 107 height 9
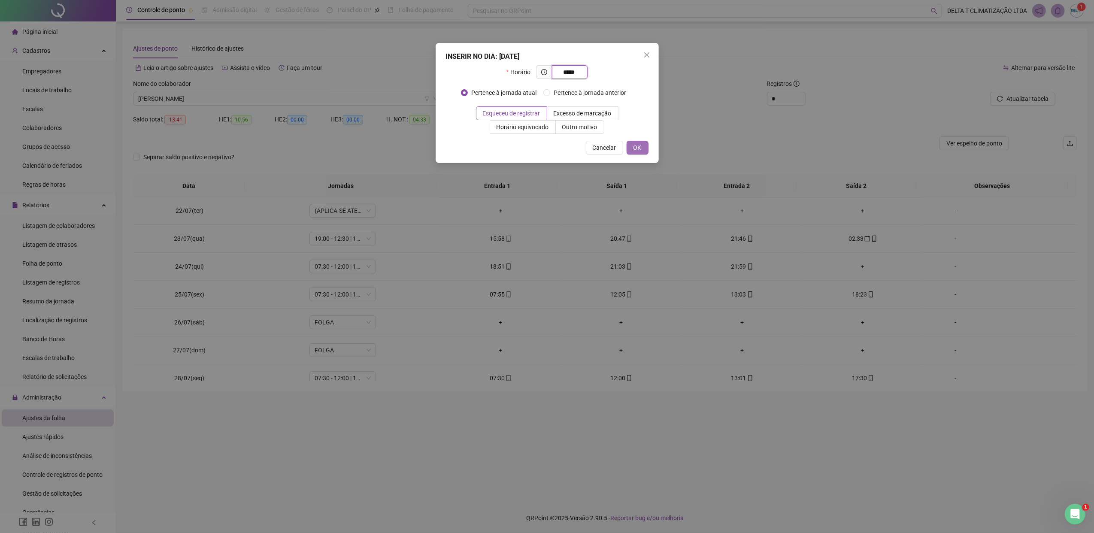
type input "*****"
click at [638, 148] on span "OK" at bounding box center [638, 147] width 8 height 9
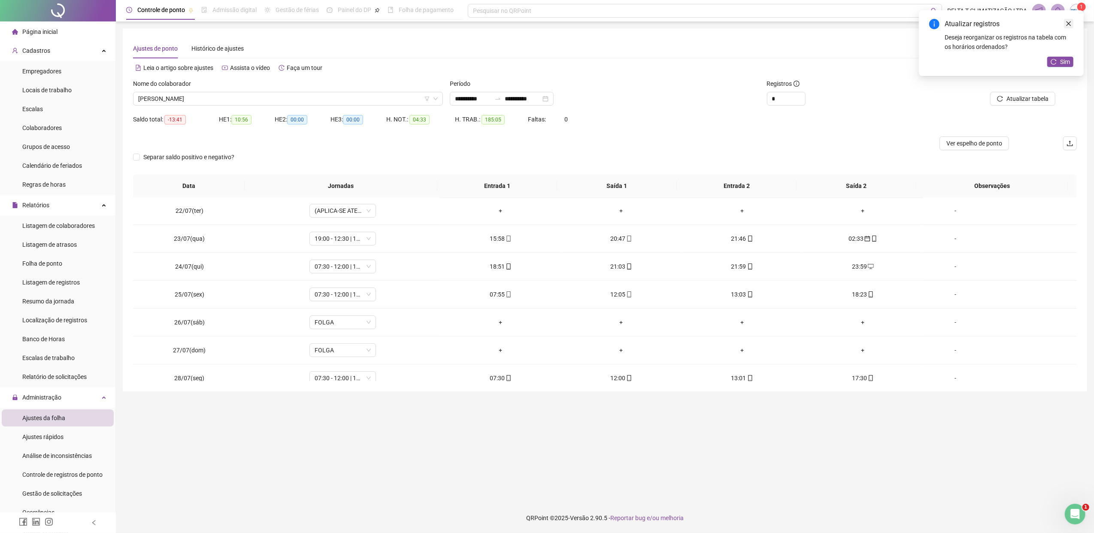
click at [1072, 23] on icon "close" at bounding box center [1069, 24] width 6 height 6
click at [1024, 99] on span "Atualizar tabela" at bounding box center [1028, 98] width 42 height 9
click at [955, 140] on span "Ver espelho de ponto" at bounding box center [975, 143] width 56 height 9
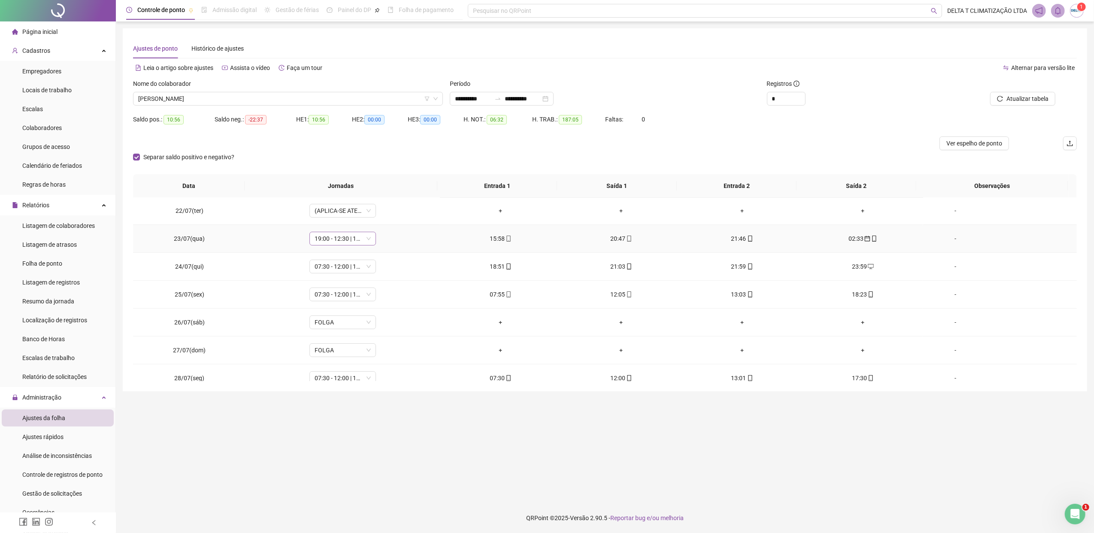
click at [331, 236] on span "19:00 - 12:30 | 13:30 - 07:00" at bounding box center [343, 238] width 56 height 13
click at [359, 272] on div "16:00 - 17:30 | 18:00 - 20:00" at bounding box center [389, 266] width 139 height 9
click at [378, 216] on span "Sim" at bounding box center [382, 216] width 10 height 9
click at [1009, 97] on span "Atualizar tabela" at bounding box center [1028, 98] width 42 height 9
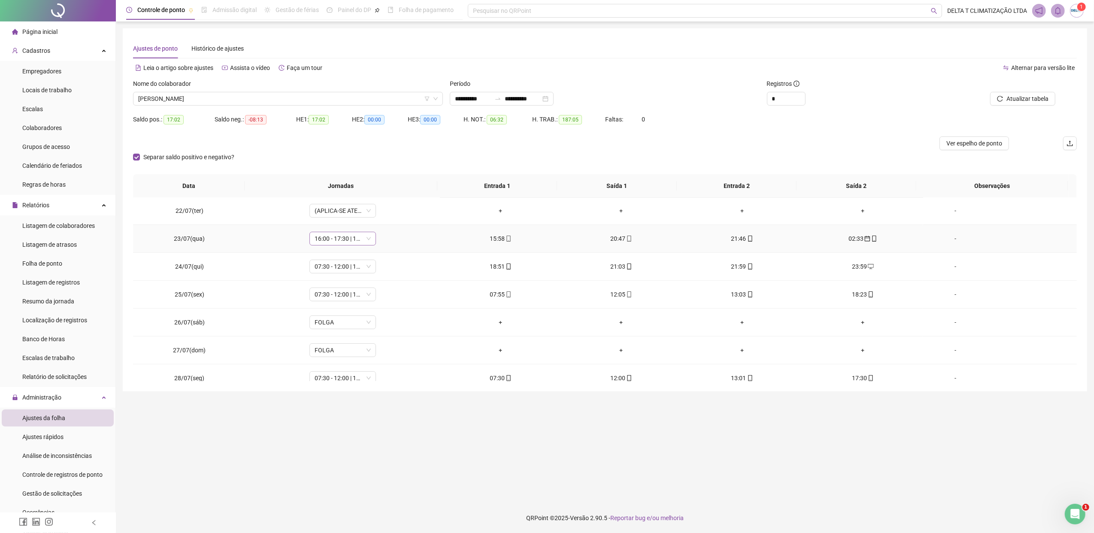
click at [334, 236] on span "16:00 - 17:30 | 18:00 - 20:00" at bounding box center [343, 238] width 56 height 13
click at [412, 270] on div "17:00 - 18:00 | 19:00 - 22:00" at bounding box center [389, 265] width 139 height 9
click at [383, 219] on span "Sim" at bounding box center [382, 216] width 10 height 9
click at [1007, 100] on button "Atualizar tabela" at bounding box center [1022, 99] width 65 height 14
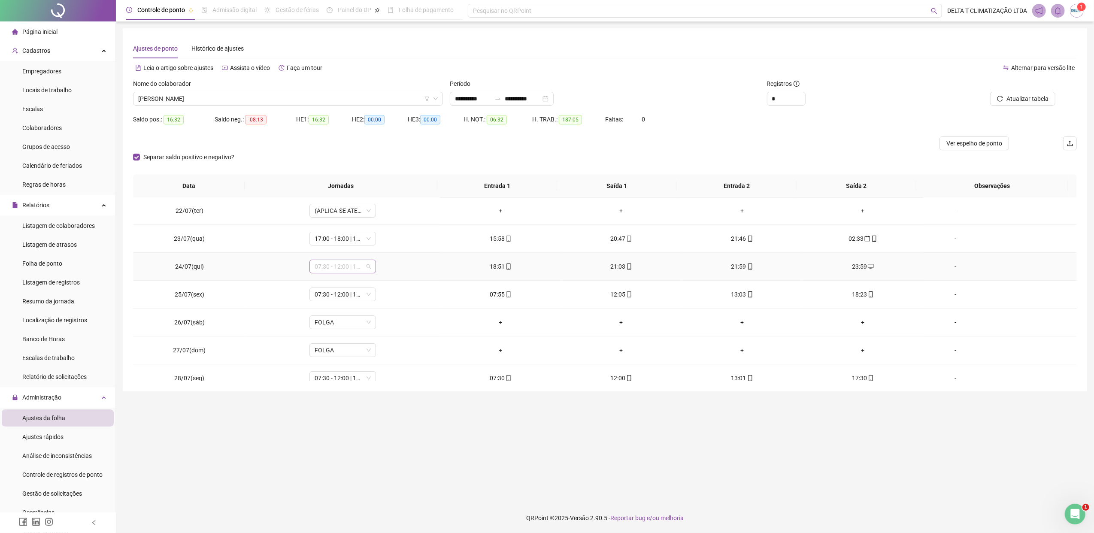
click at [339, 269] on span "07:30 - 12:00 | 13:00 - 17:30" at bounding box center [343, 266] width 56 height 13
click at [378, 352] on div "19:00 - 21:00 | 21:30 - 22:00" at bounding box center [389, 347] width 139 height 9
click at [383, 244] on span "Sim" at bounding box center [382, 244] width 10 height 9
click at [952, 239] on div "-" at bounding box center [955, 238] width 51 height 9
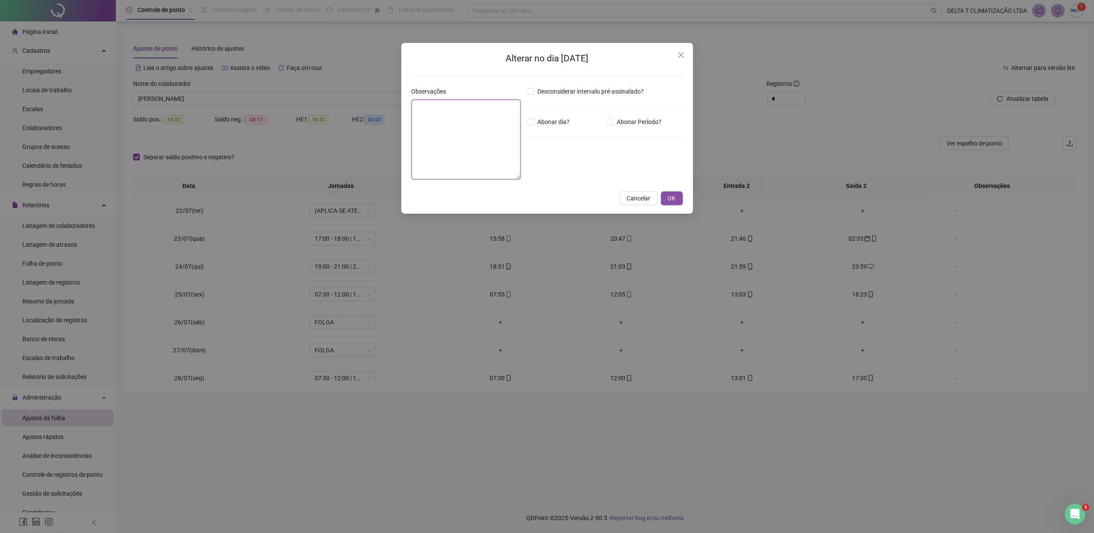
click at [445, 128] on textarea at bounding box center [466, 140] width 109 height 80
type textarea "**********"
click at [665, 201] on button "OK" at bounding box center [672, 199] width 22 height 14
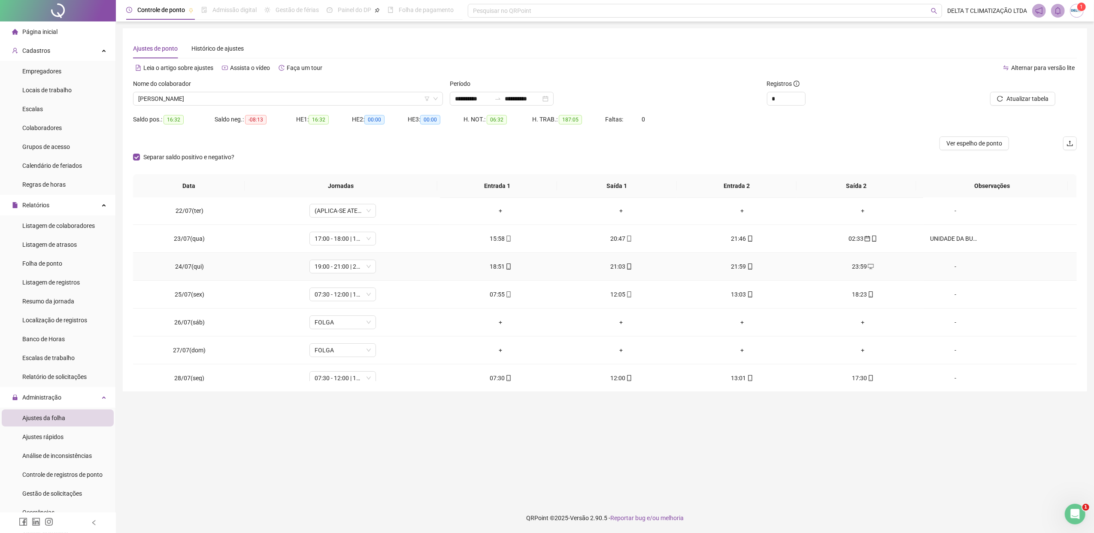
click at [945, 268] on div "-" at bounding box center [955, 266] width 51 height 9
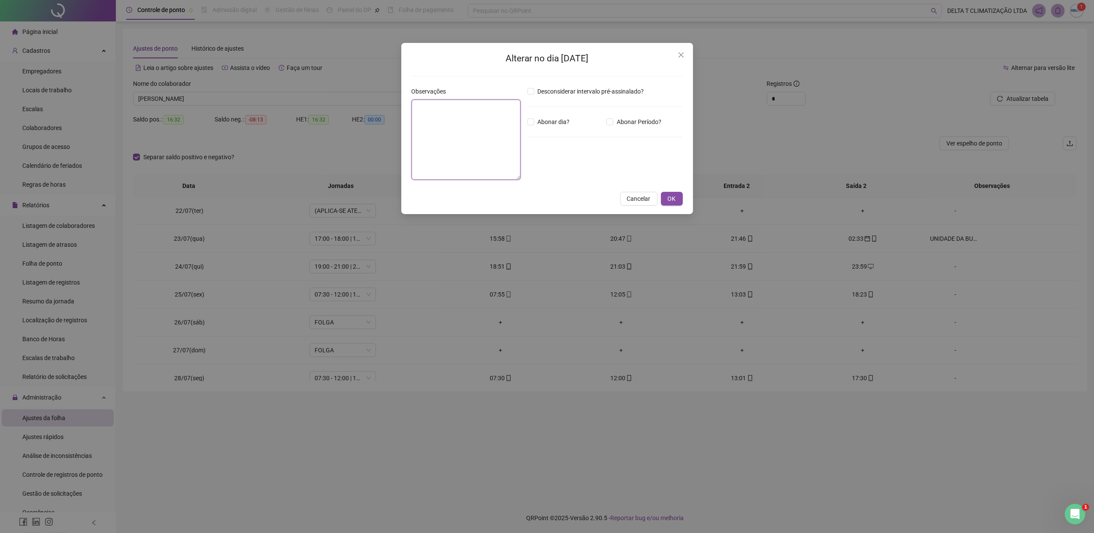
click at [504, 133] on textarea at bounding box center [466, 140] width 109 height 80
type textarea "**********"
click at [671, 201] on span "OK" at bounding box center [672, 198] width 8 height 9
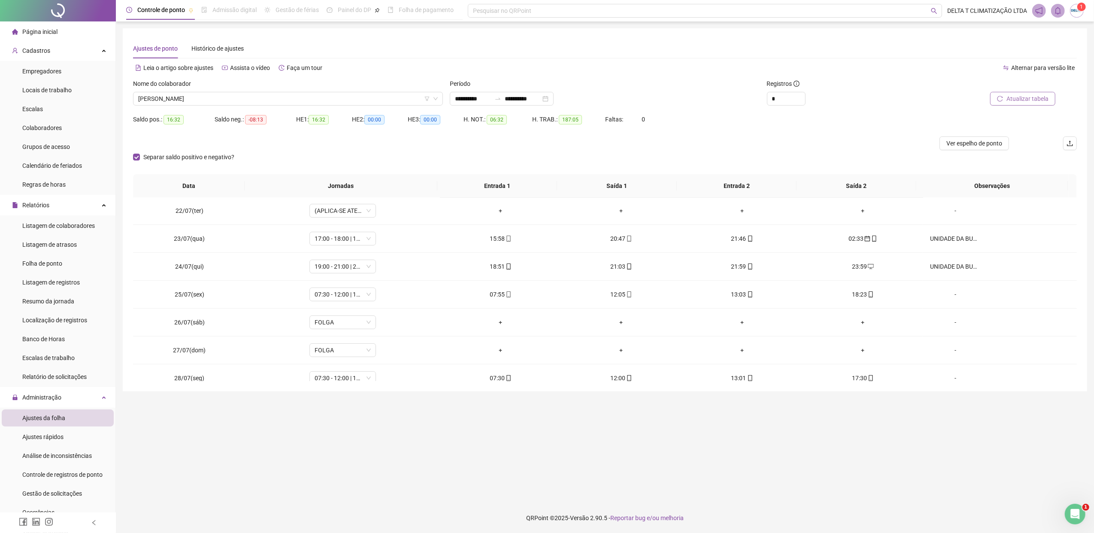
click at [1010, 102] on span "Atualizar tabela" at bounding box center [1028, 98] width 42 height 9
click at [964, 144] on span "Ver espelho de ponto" at bounding box center [975, 143] width 56 height 9
